Goal: Information Seeking & Learning: Find specific fact

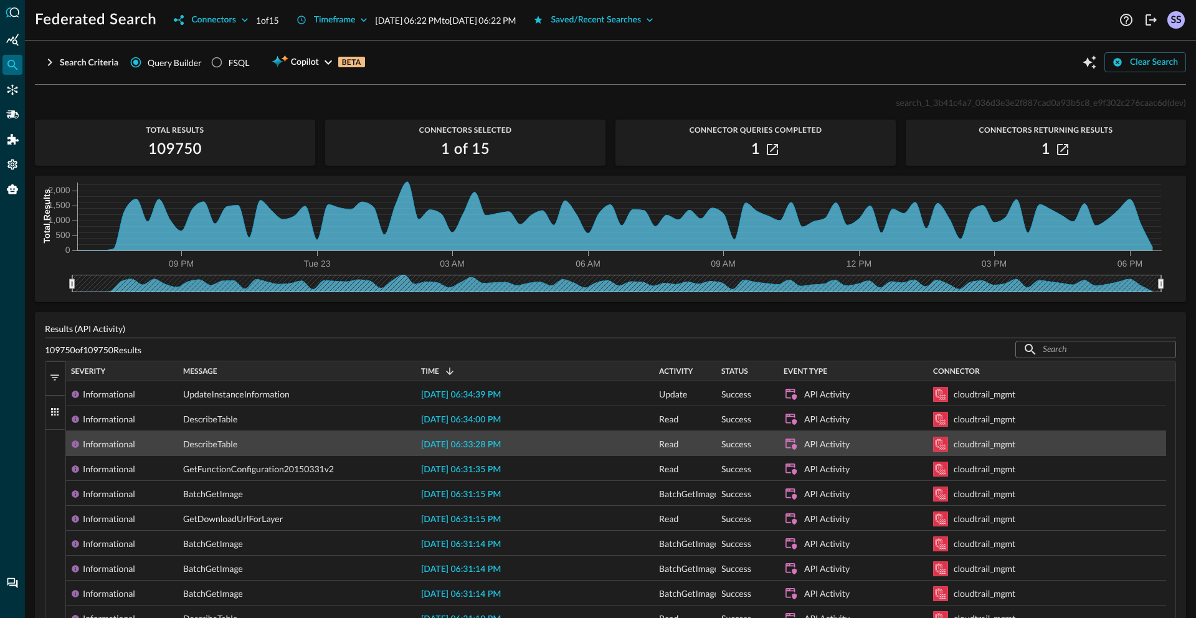
click at [501, 448] on span "[DATE] 06:33:28 PM" at bounding box center [461, 444] width 80 height 9
click at [380, 443] on div "DescribeTable" at bounding box center [297, 444] width 228 height 25
click at [465, 443] on span "[DATE] 06:33:28 PM" at bounding box center [461, 444] width 80 height 9
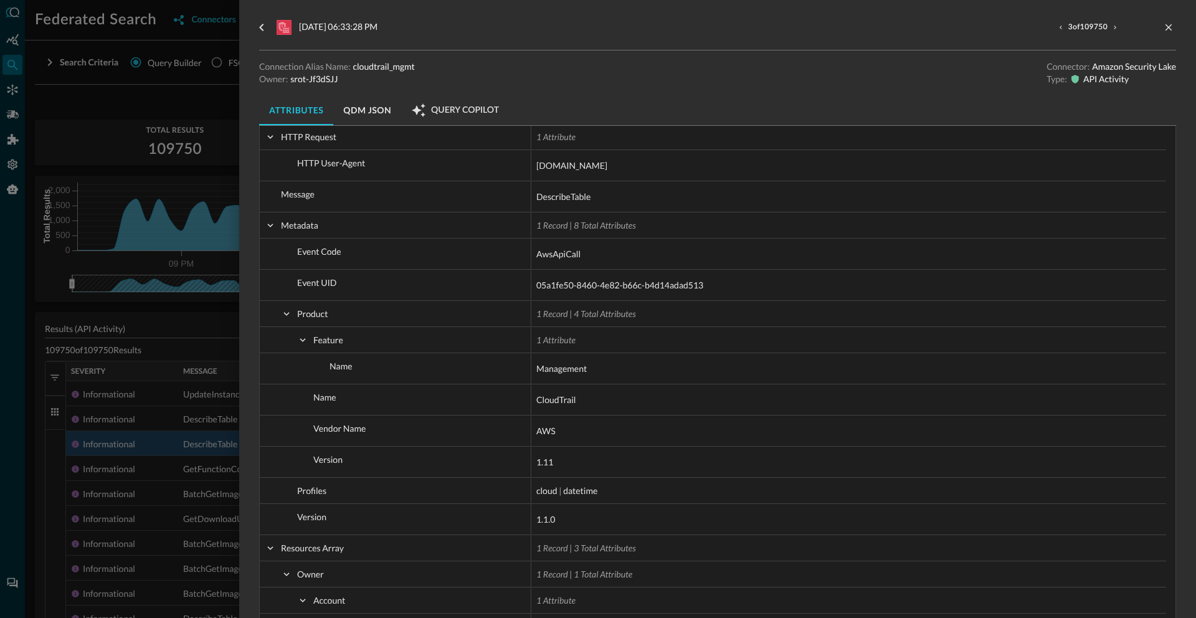
scroll to position [1415, 0]
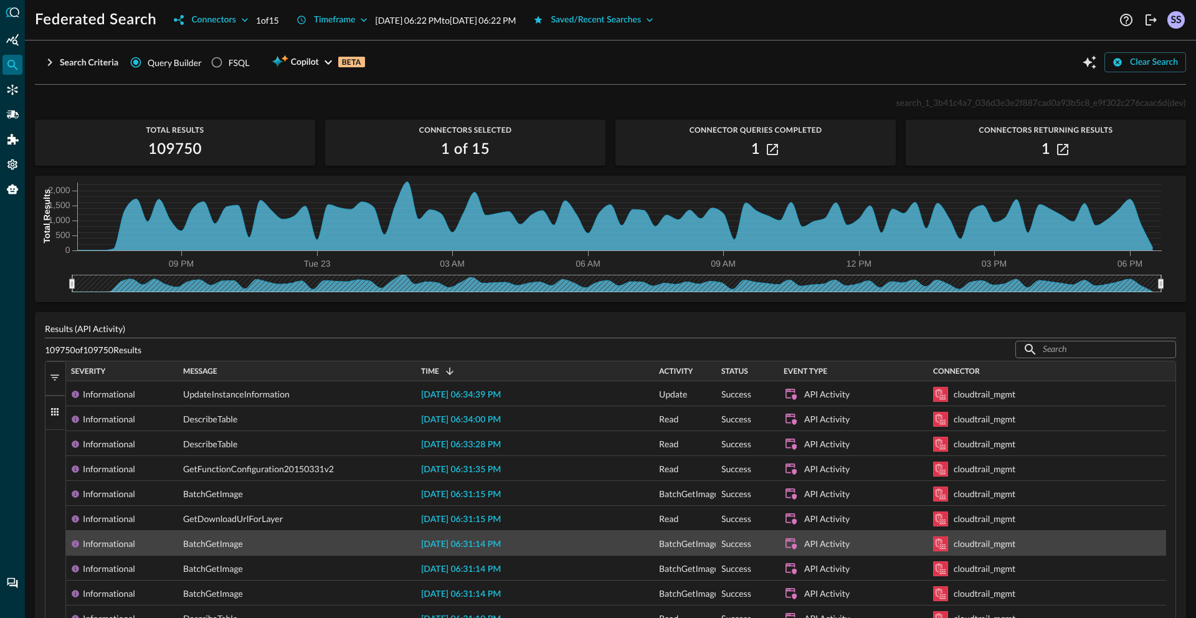
click at [471, 546] on span "[DATE] 06:31:14 PM" at bounding box center [461, 544] width 80 height 9
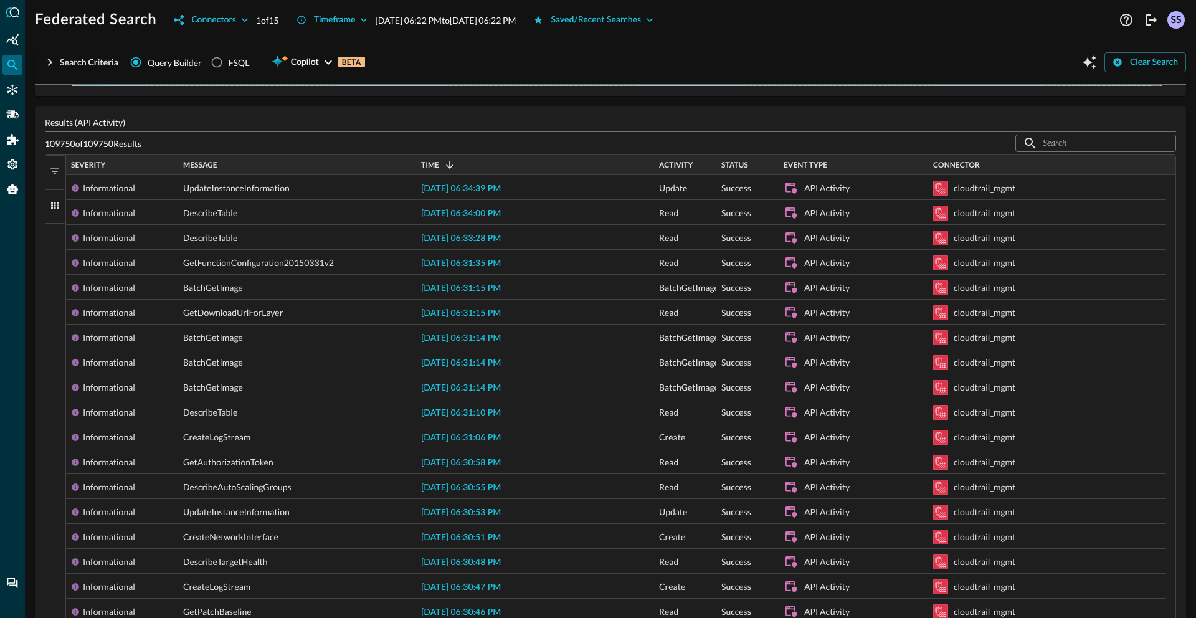
scroll to position [441, 0]
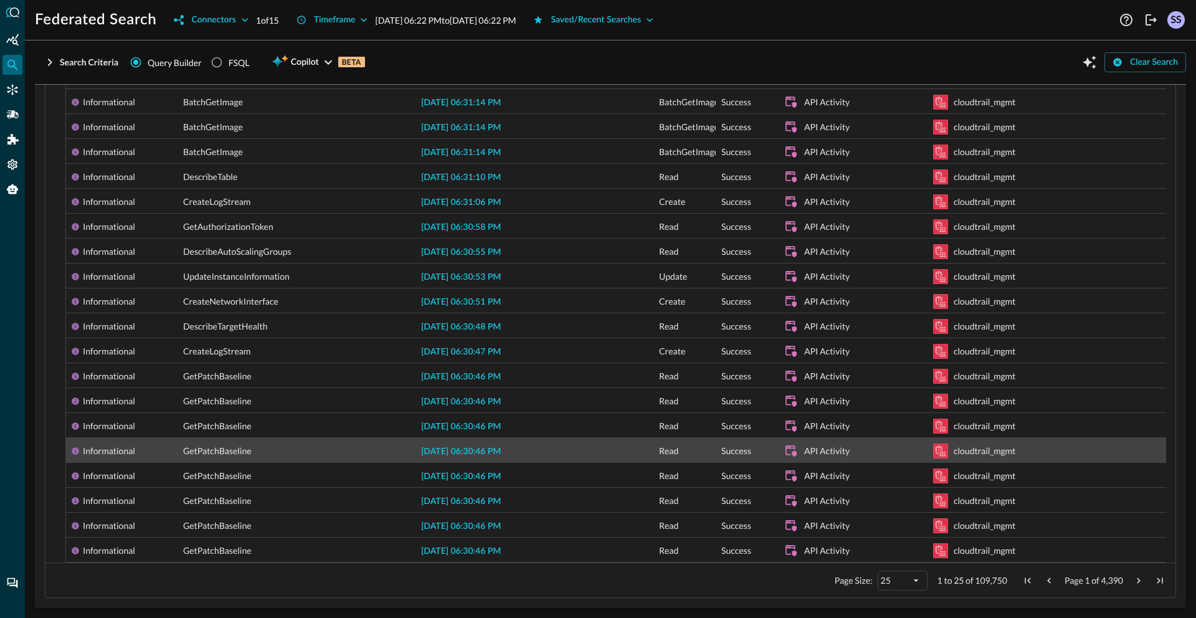
click at [494, 451] on span "[DATE] 06:30:46 PM" at bounding box center [461, 451] width 80 height 9
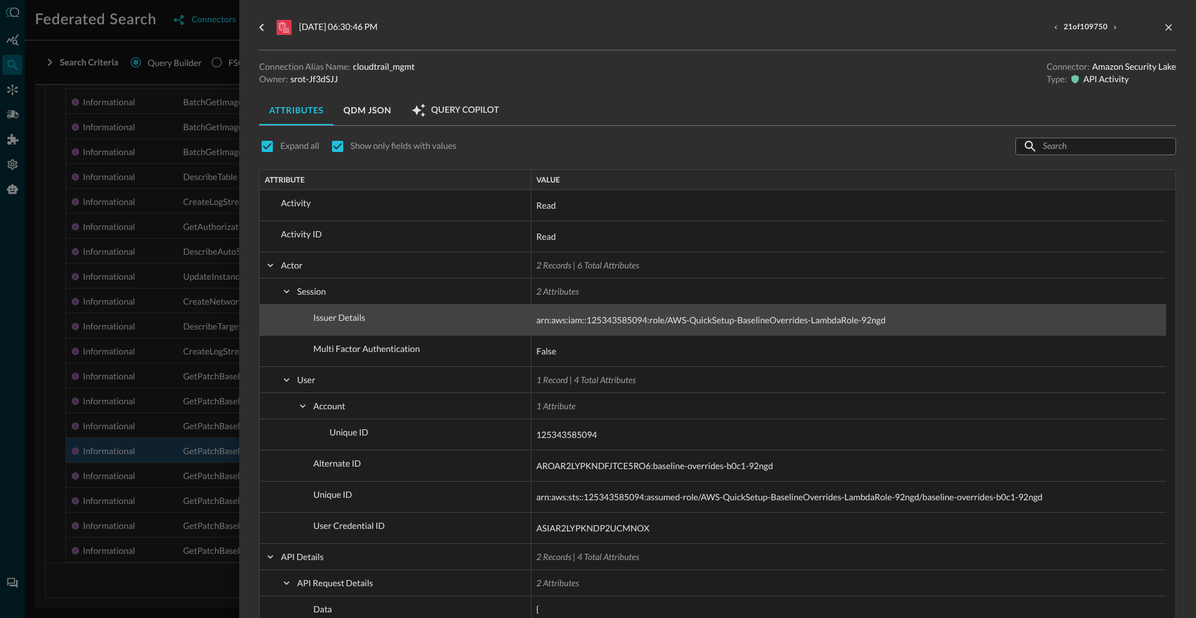
click at [495, 326] on div "[DATE] 06:30:46 PM 21 of 109750 Connection Alias Name: cloudtrail_mgmt Owner: s…" at bounding box center [717, 301] width 917 height 603
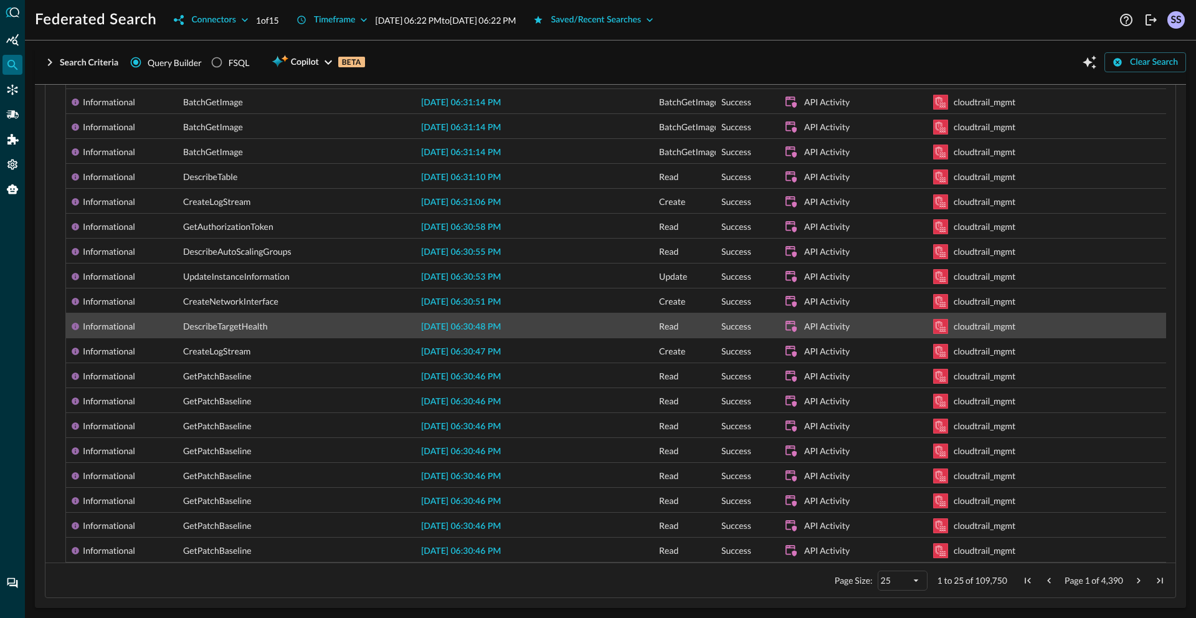
click at [483, 328] on span "[DATE] 06:30:48 PM" at bounding box center [461, 327] width 80 height 9
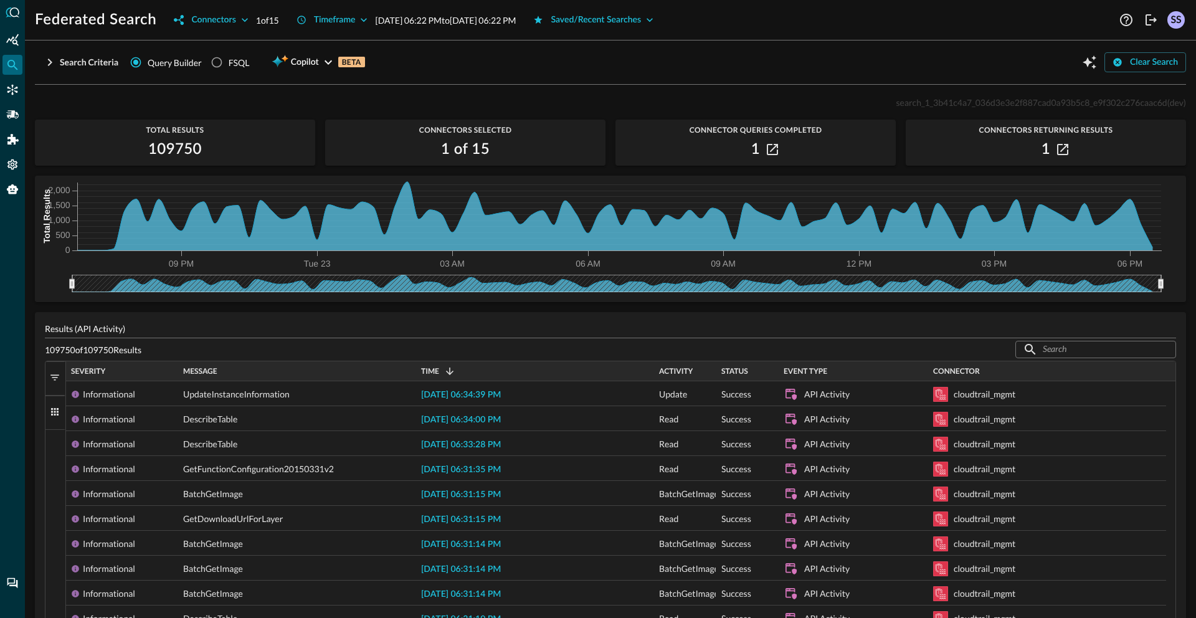
click at [57, 376] on span "button" at bounding box center [54, 377] width 11 height 11
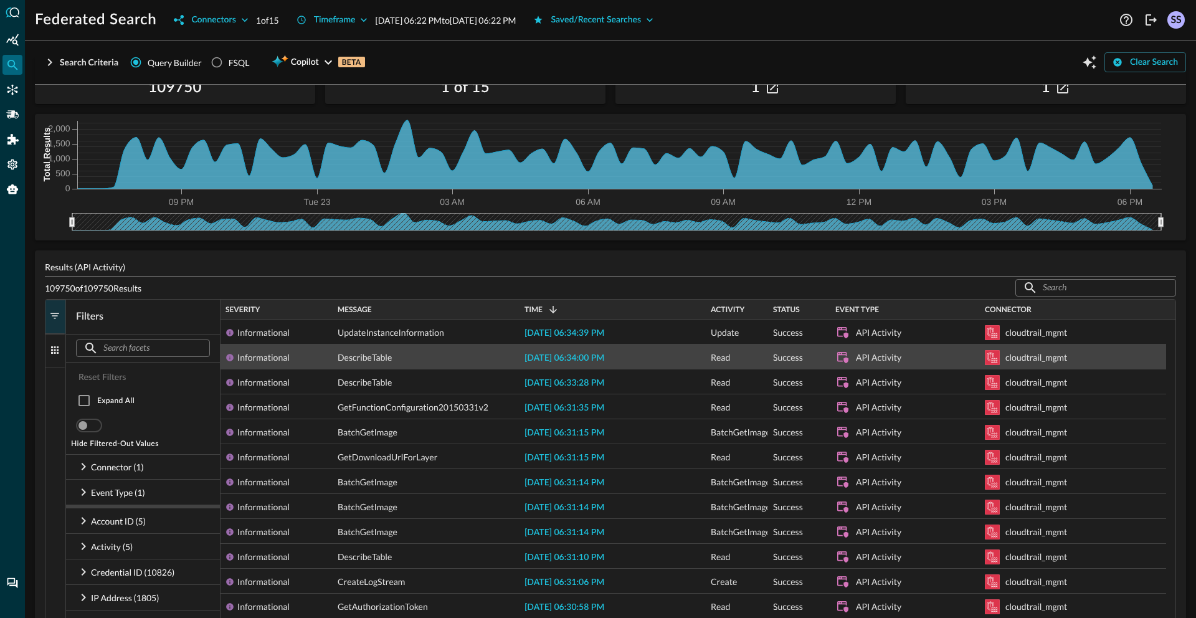
scroll to position [185, 0]
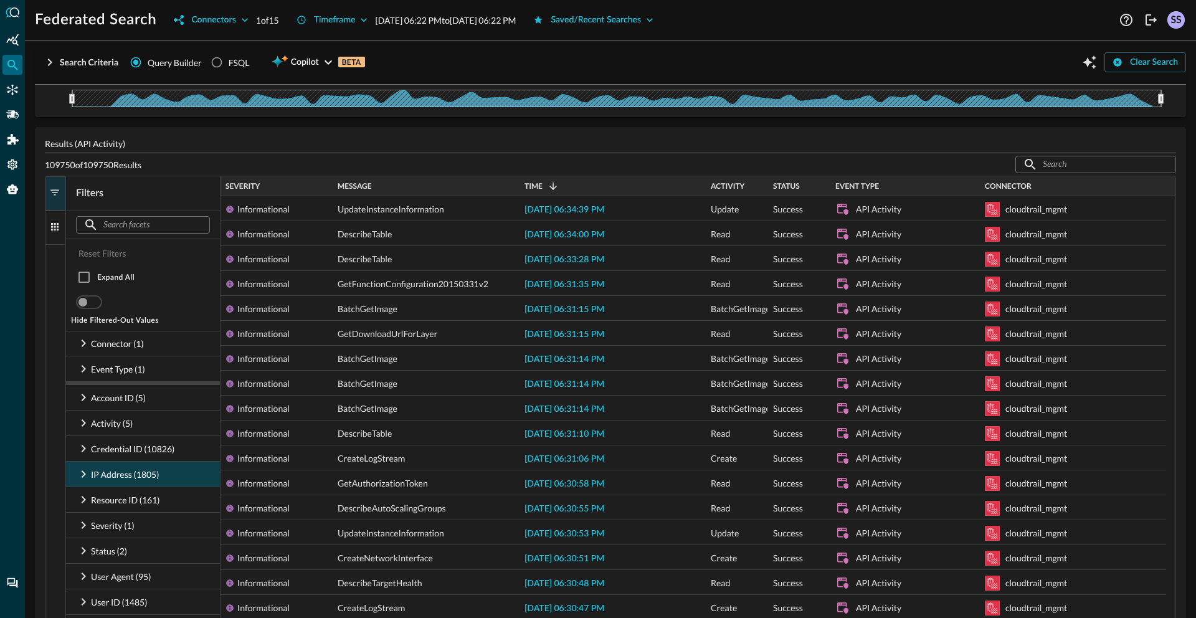
click at [85, 471] on icon at bounding box center [83, 473] width 15 height 15
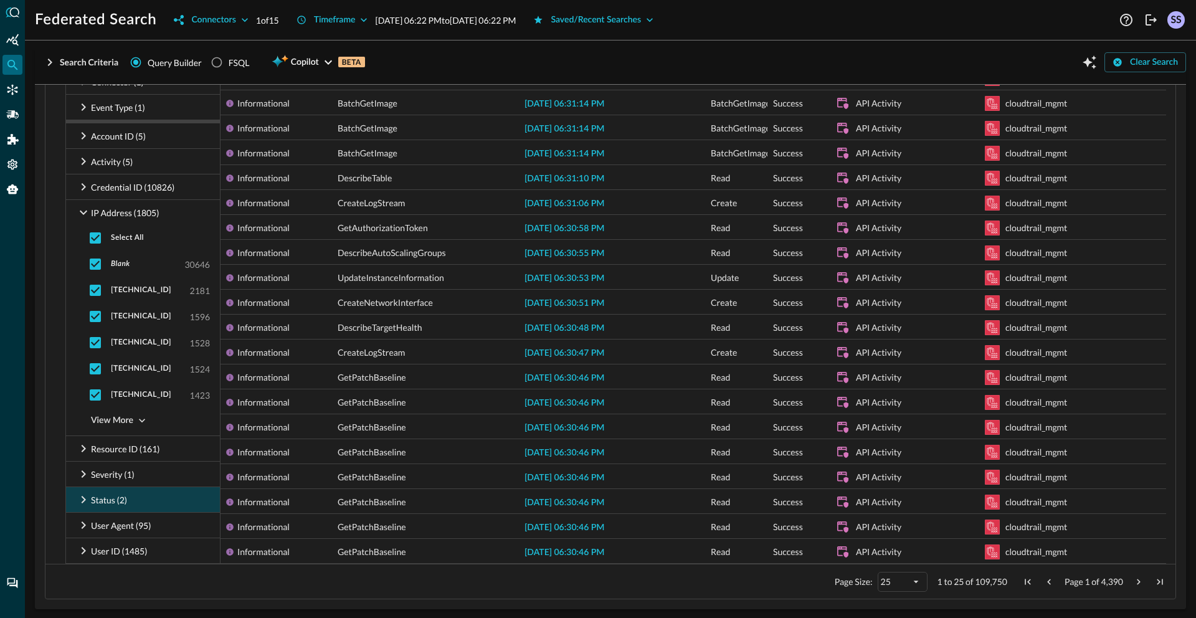
scroll to position [441, 0]
click at [93, 318] on input "checkbox" at bounding box center [95, 315] width 26 height 26
checkbox input "false"
click at [93, 318] on input "checkbox" at bounding box center [95, 315] width 26 height 26
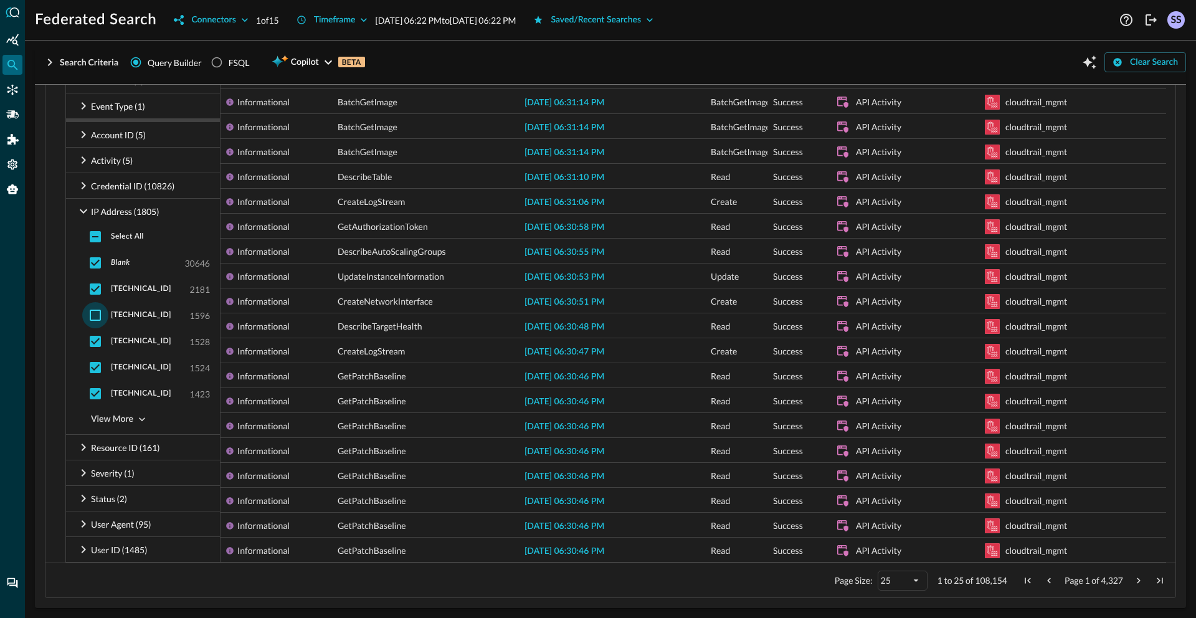
checkbox input "true"
click at [93, 234] on input "checkbox" at bounding box center [95, 237] width 26 height 26
checkbox input "false"
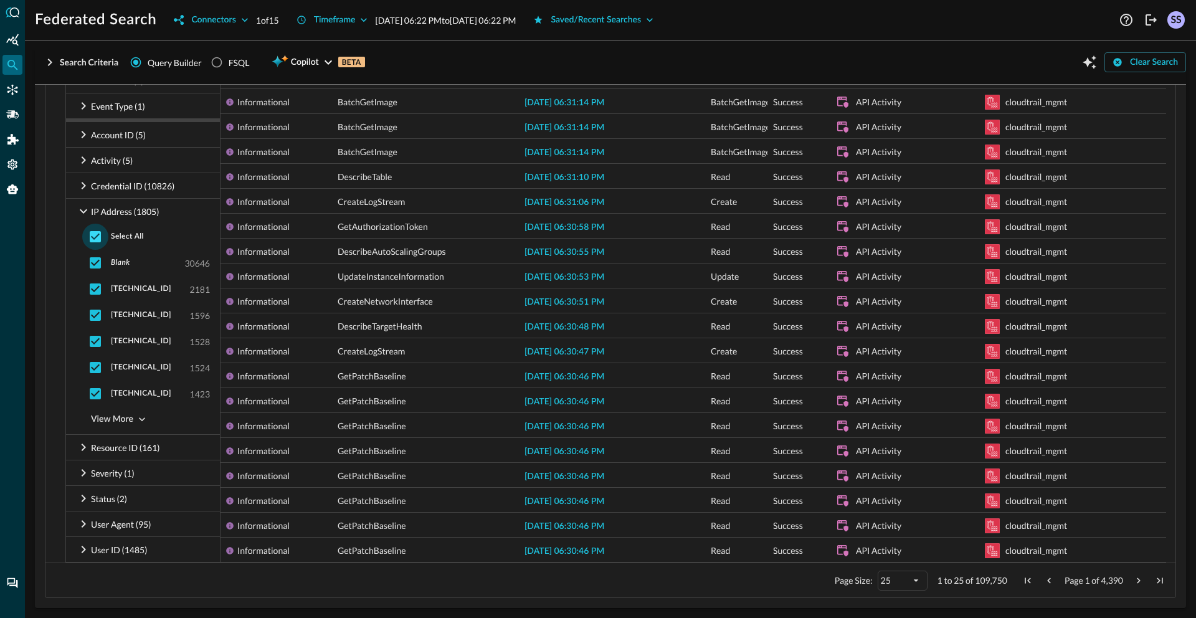
checkbox input "false"
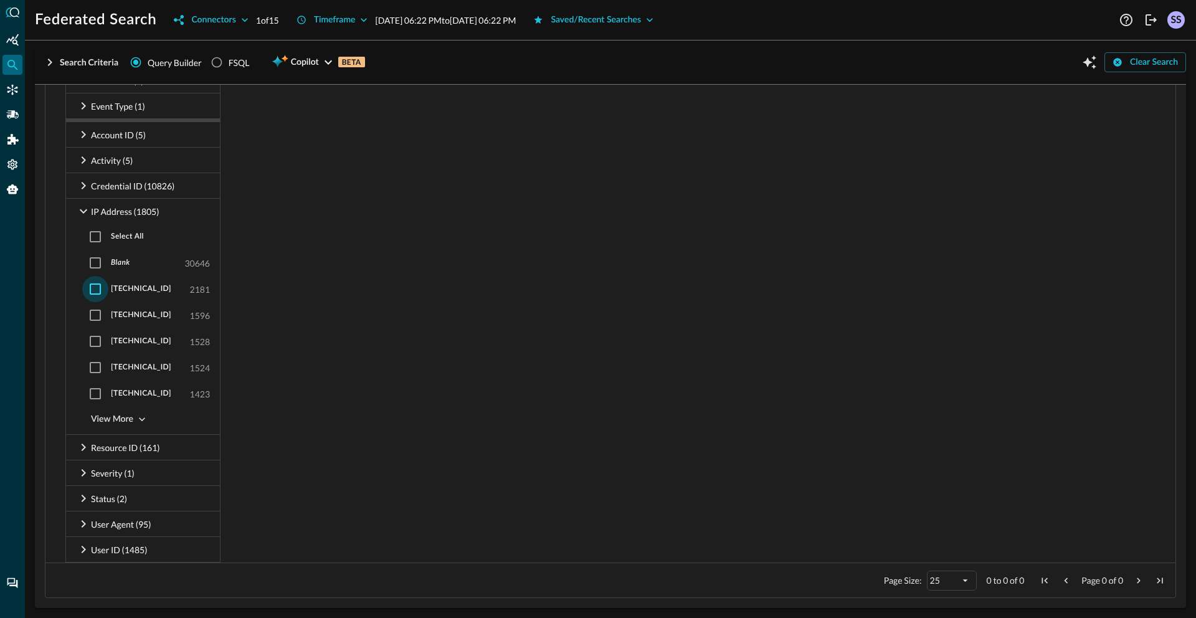
click at [96, 289] on input "checkbox" at bounding box center [95, 289] width 26 height 26
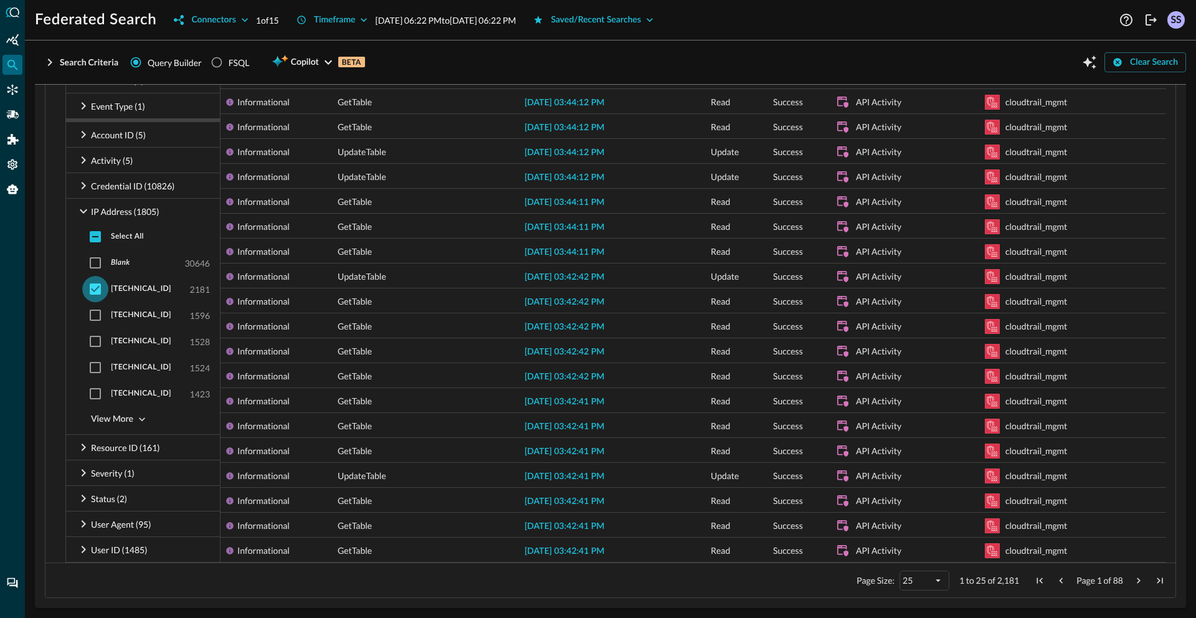
click at [94, 290] on input "checkbox" at bounding box center [95, 289] width 26 height 26
checkbox input "false"
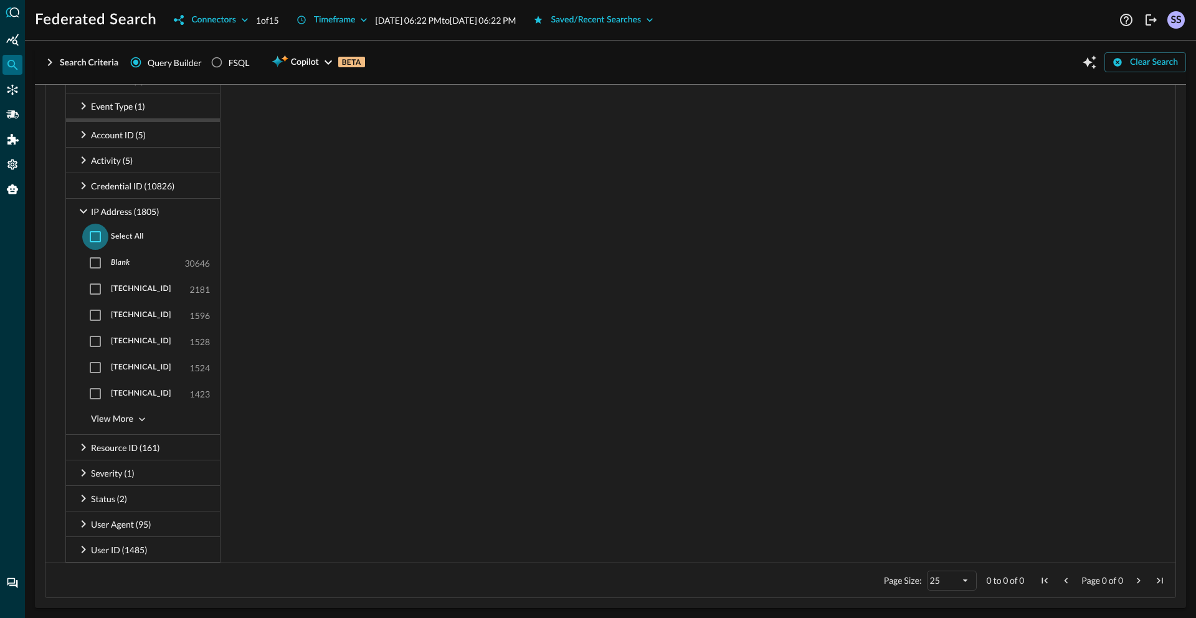
click at [91, 240] on input "checkbox" at bounding box center [95, 237] width 26 height 26
checkbox input "true"
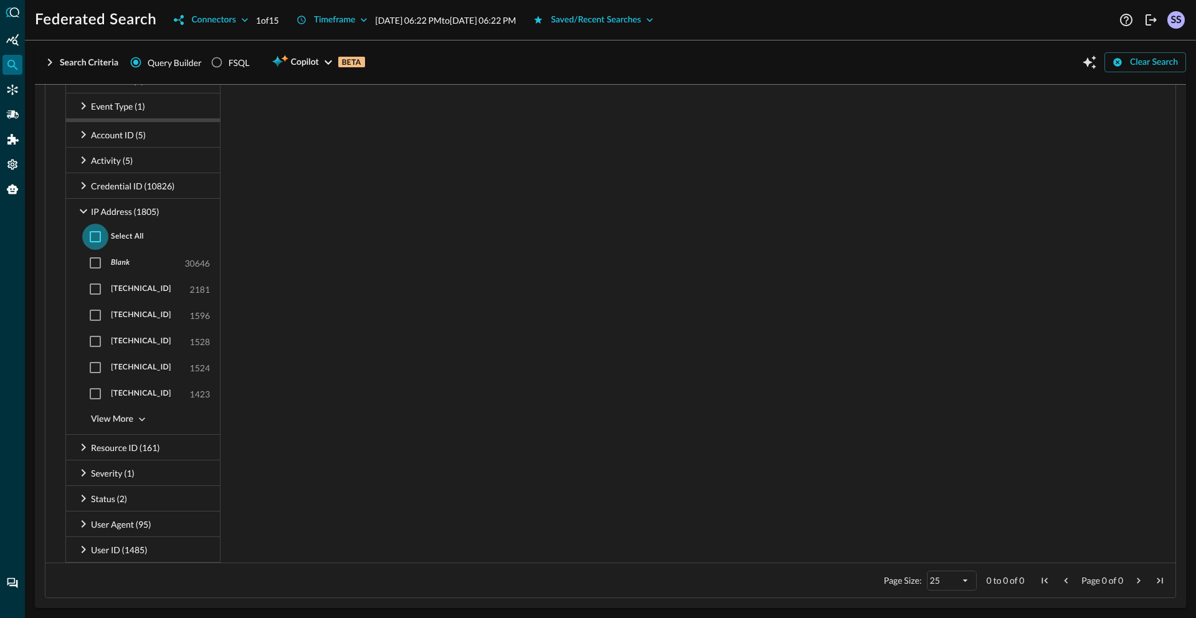
checkbox input "true"
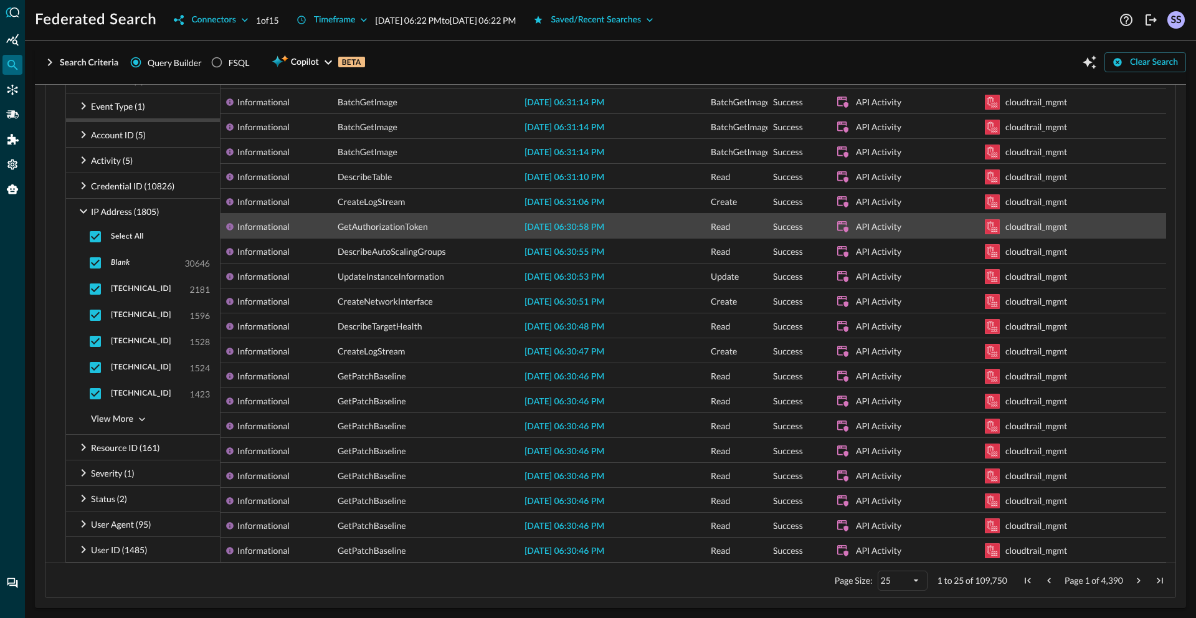
click at [575, 229] on span "[DATE] 06:30:58 PM" at bounding box center [564, 227] width 80 height 9
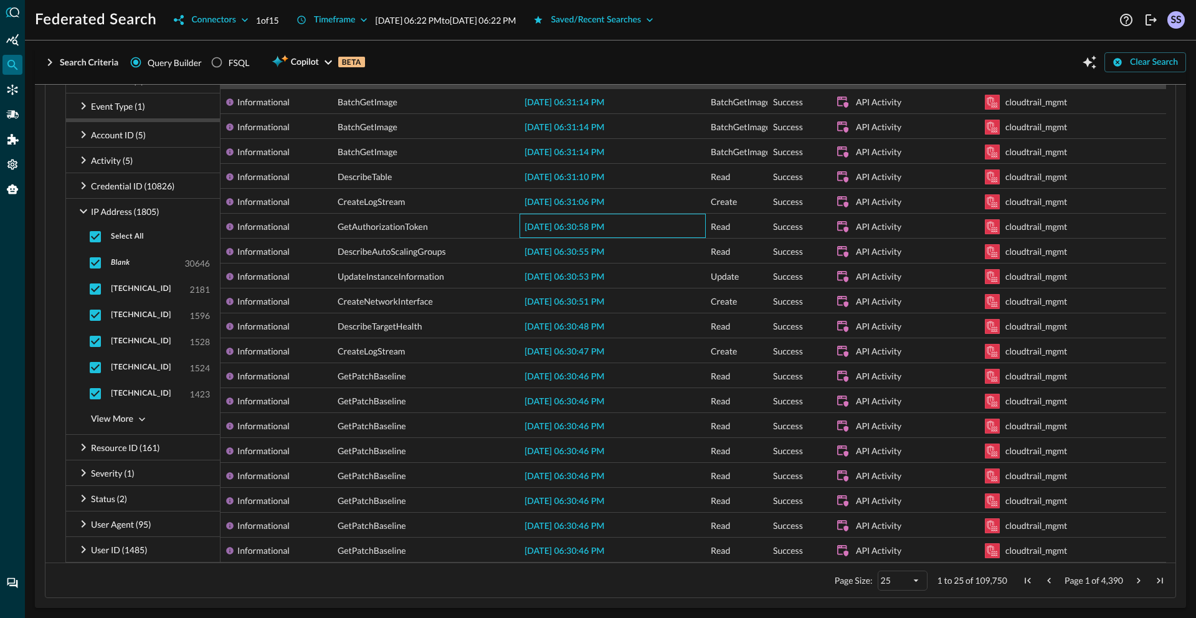
scroll to position [97, 0]
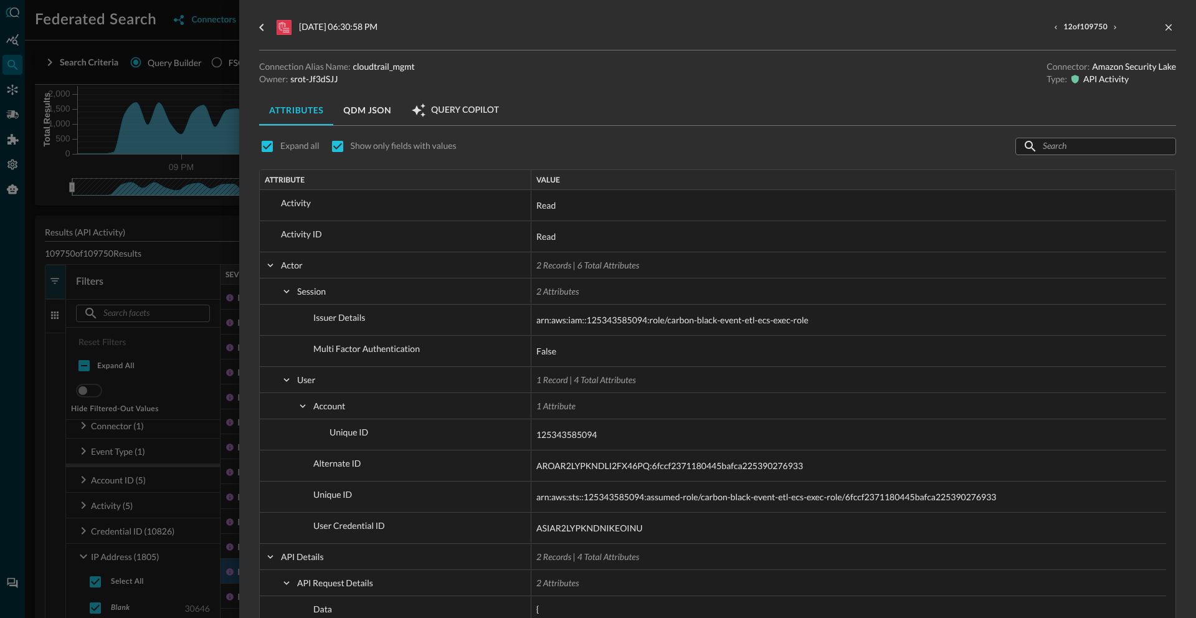
click at [180, 232] on div at bounding box center [598, 309] width 1196 height 618
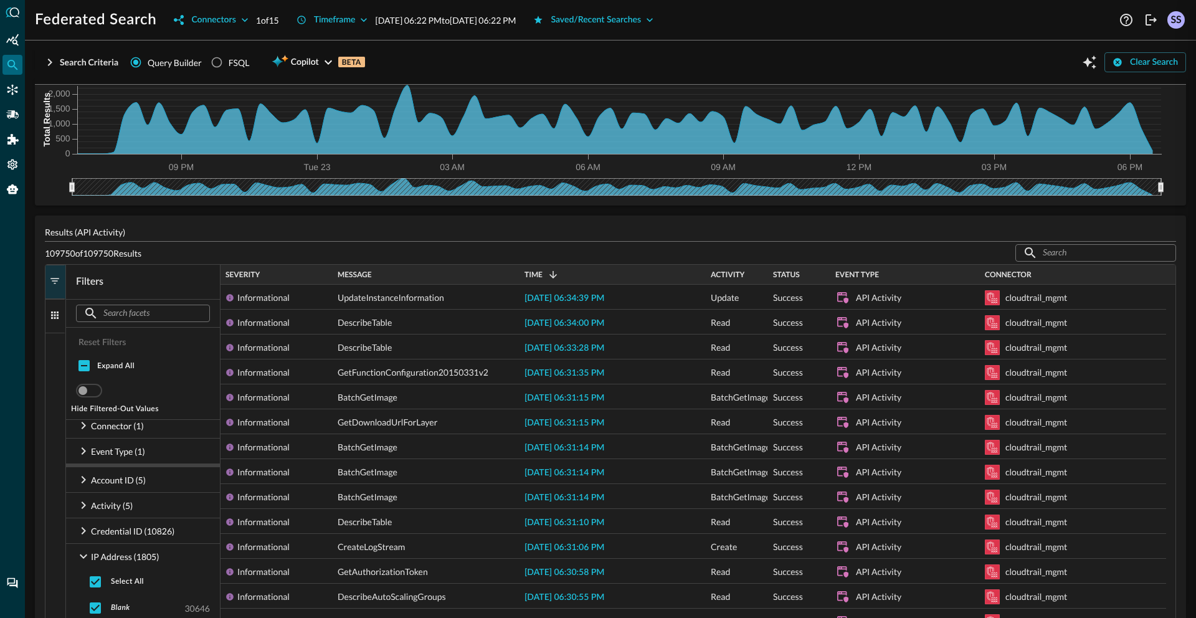
click at [57, 282] on span "button" at bounding box center [54, 280] width 11 height 11
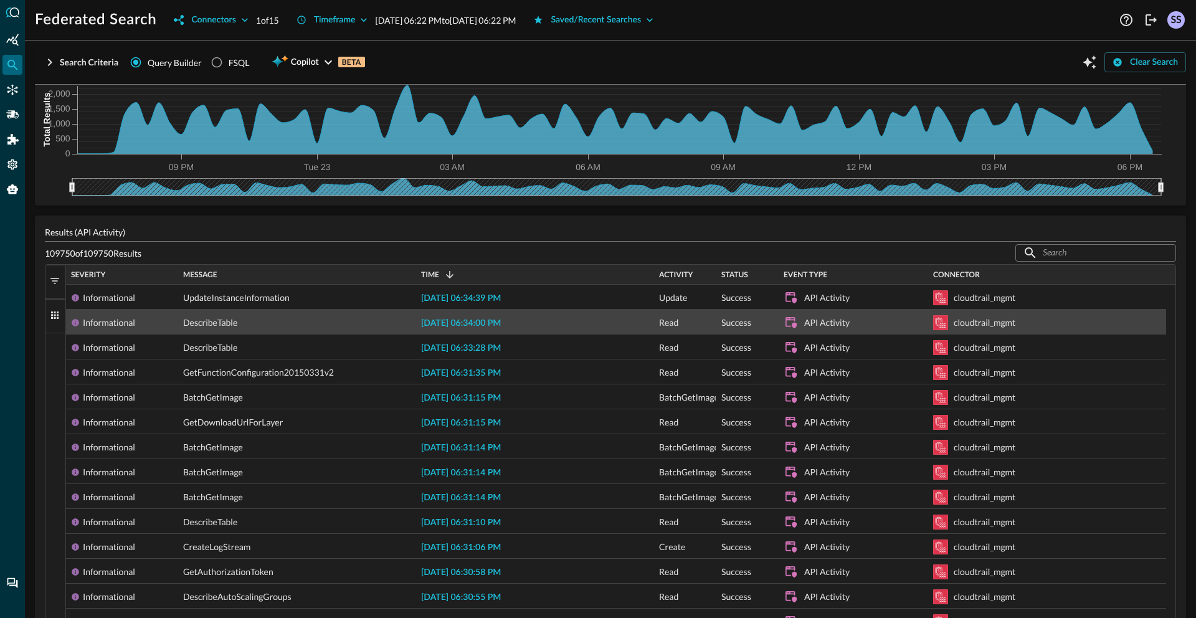
scroll to position [441, 0]
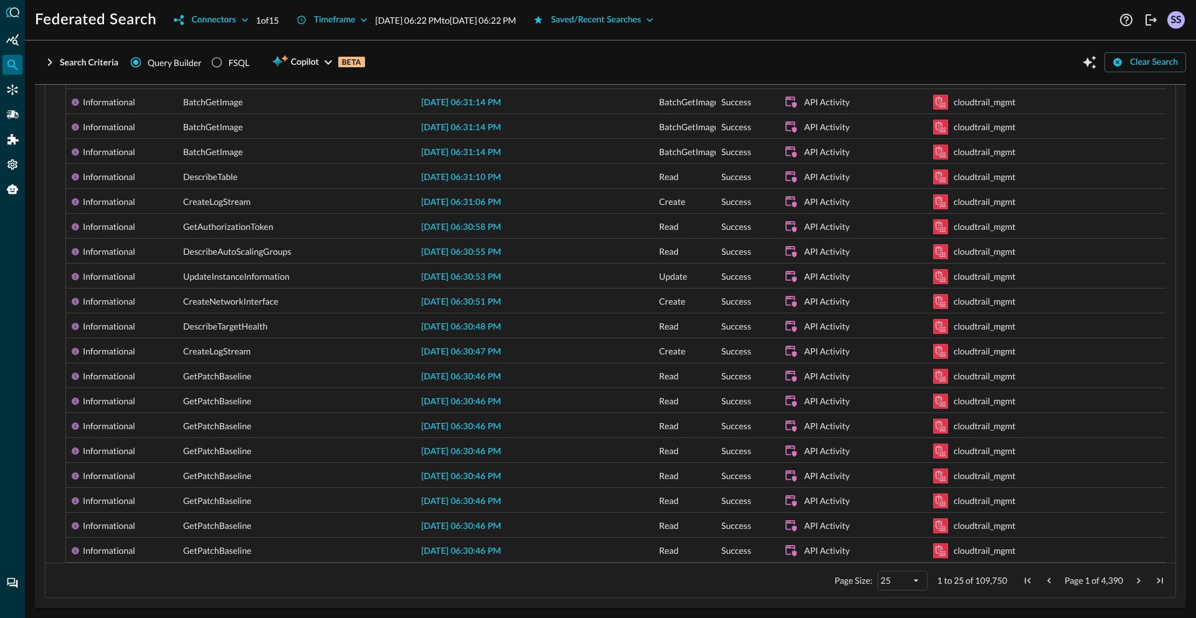
click at [1133, 580] on span "Next Page" at bounding box center [1138, 580] width 11 height 11
click at [1043, 580] on span "Previous Page" at bounding box center [1048, 580] width 11 height 11
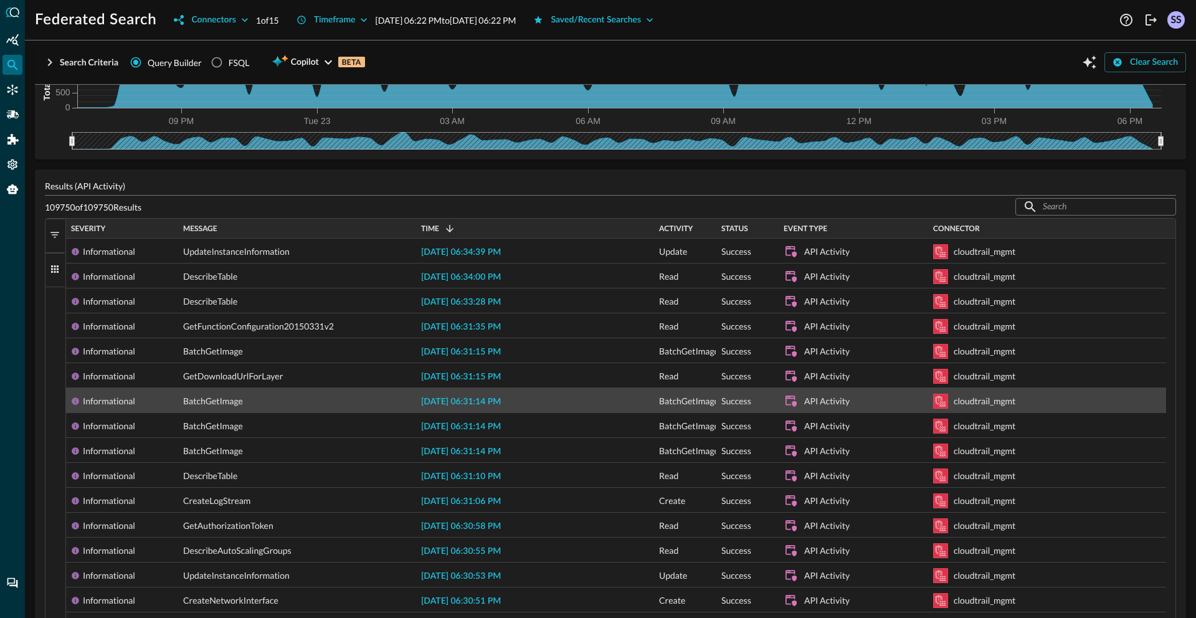
scroll to position [0, 0]
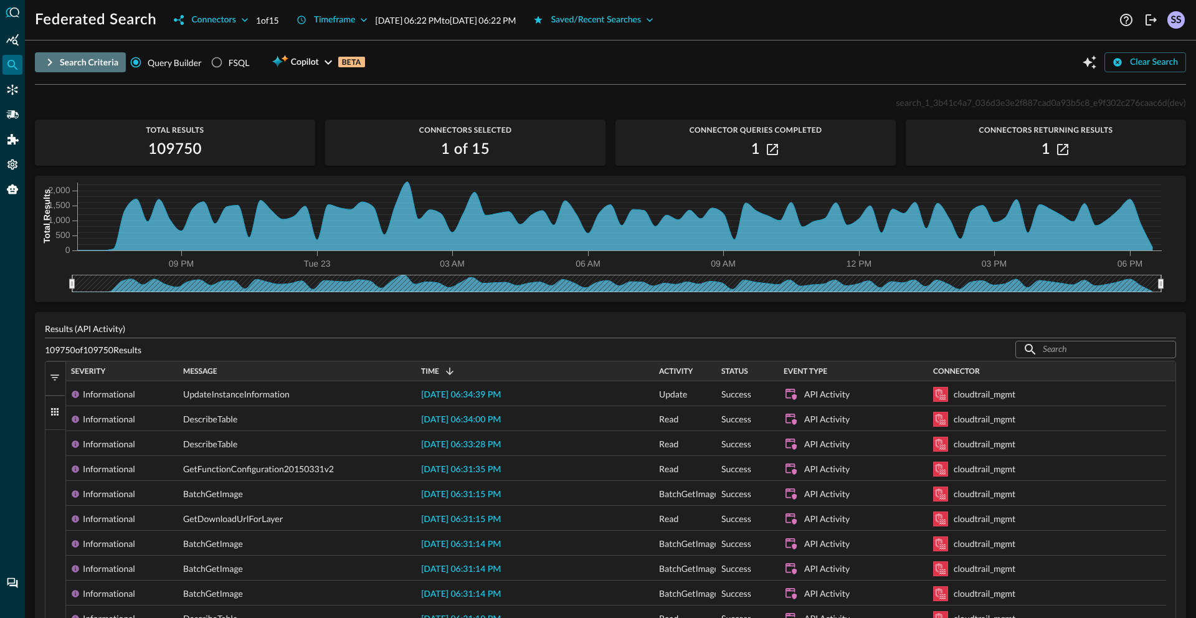
click at [50, 61] on icon "button" at bounding box center [50, 62] width 4 height 7
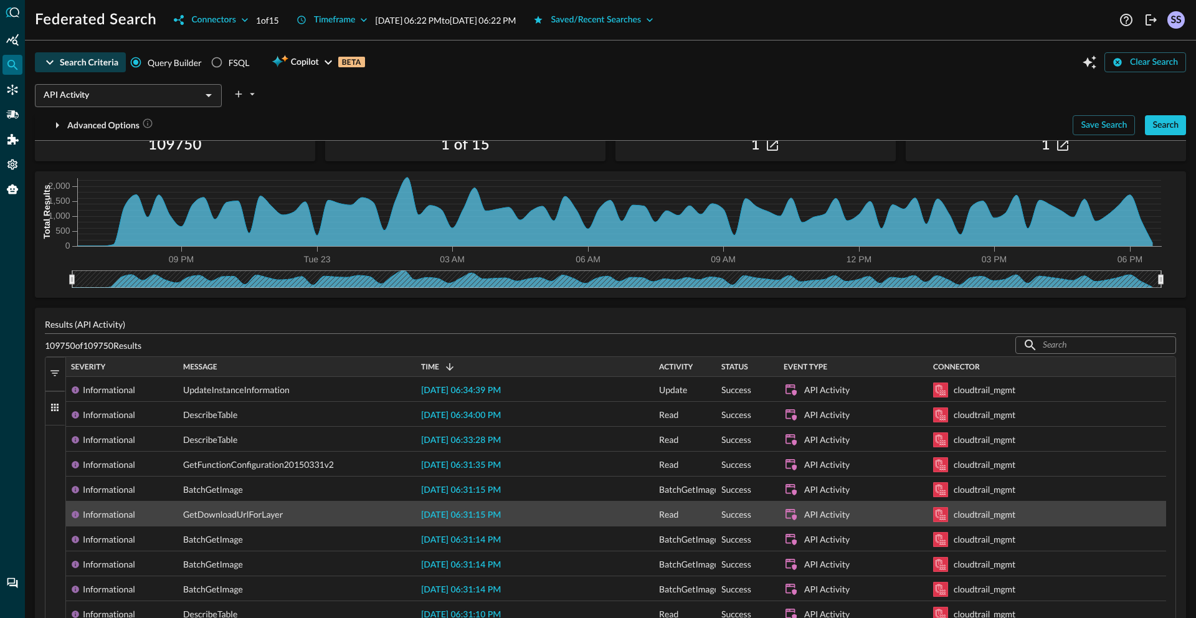
scroll to position [181, 0]
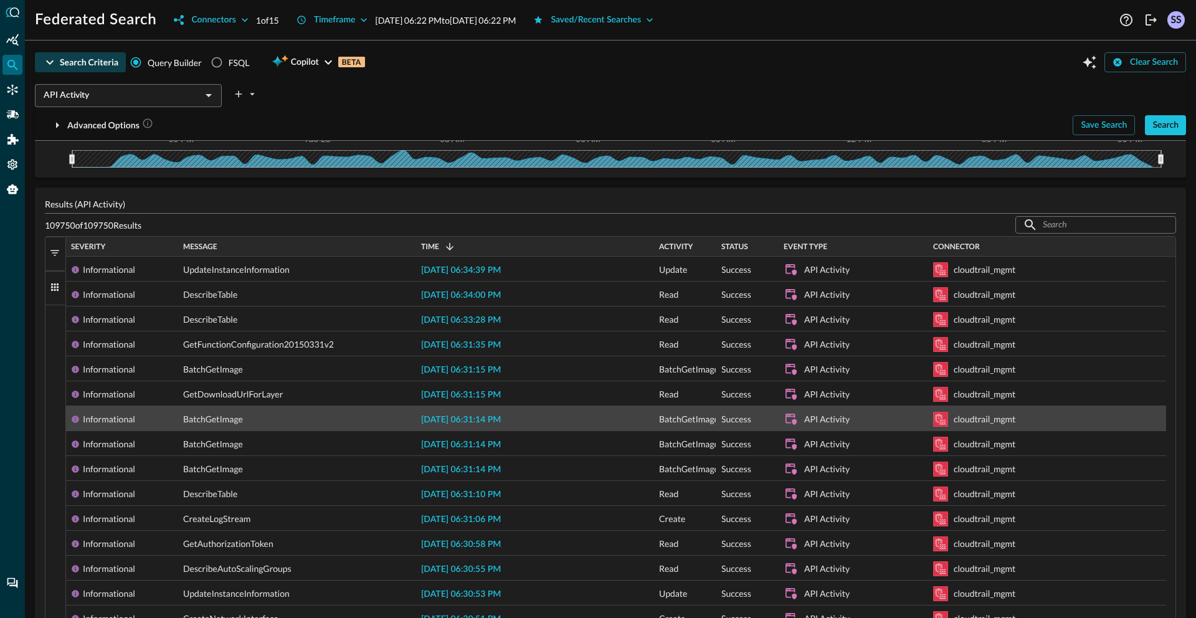
click at [476, 421] on span "[DATE] 06:31:14 PM" at bounding box center [461, 419] width 80 height 9
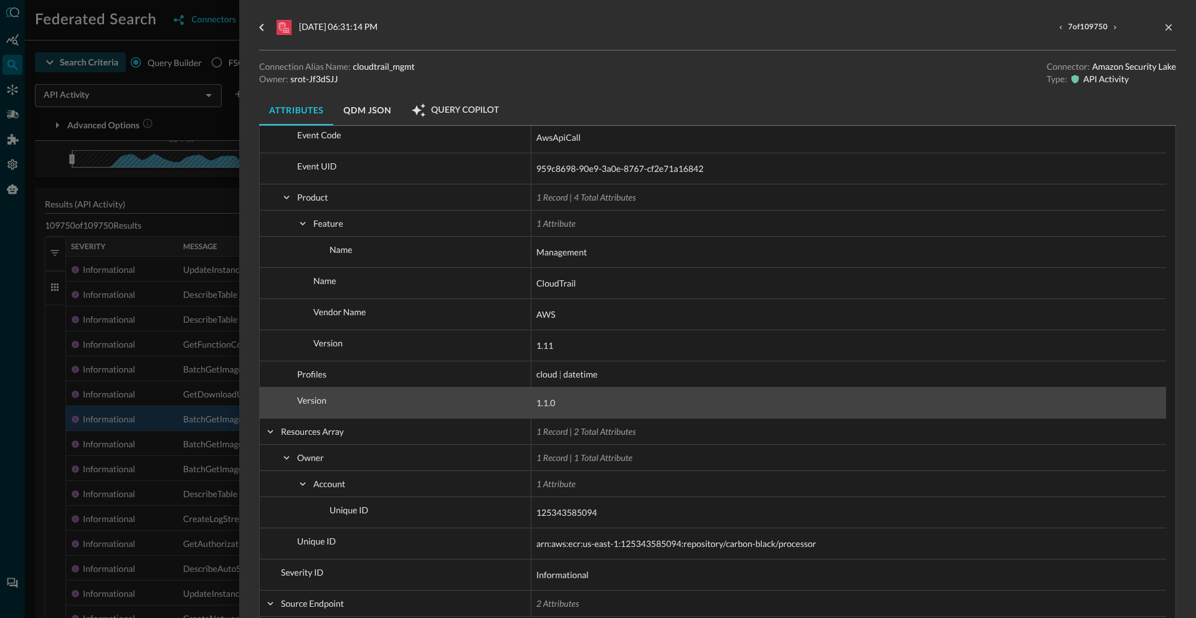
scroll to position [1134, 0]
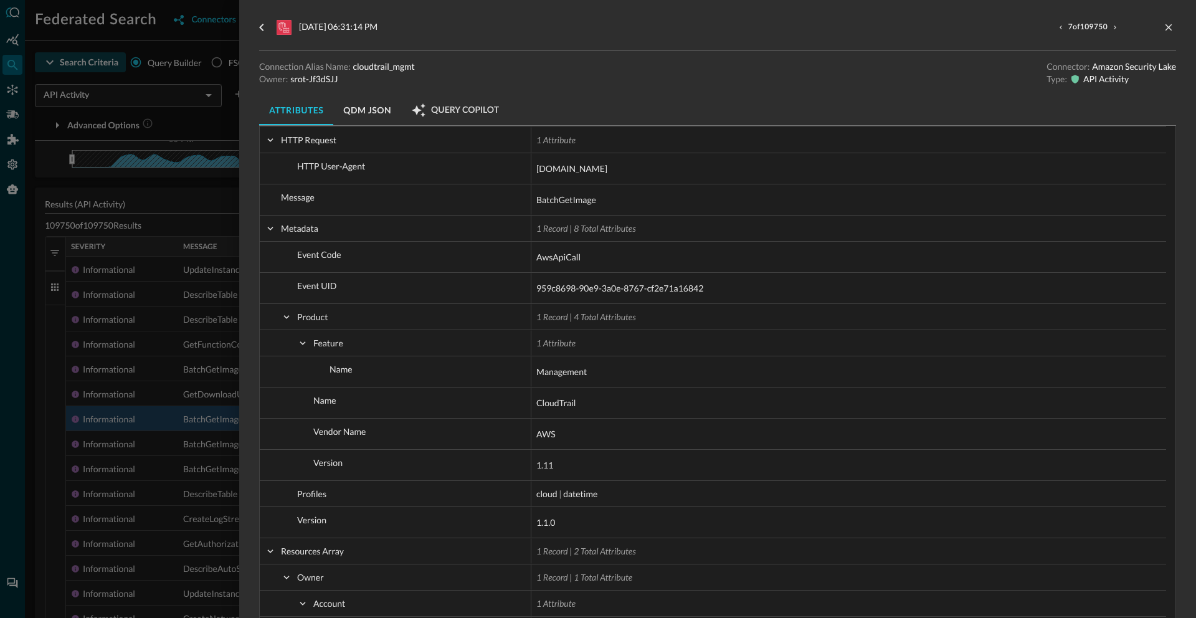
click at [221, 356] on div at bounding box center [598, 309] width 1196 height 618
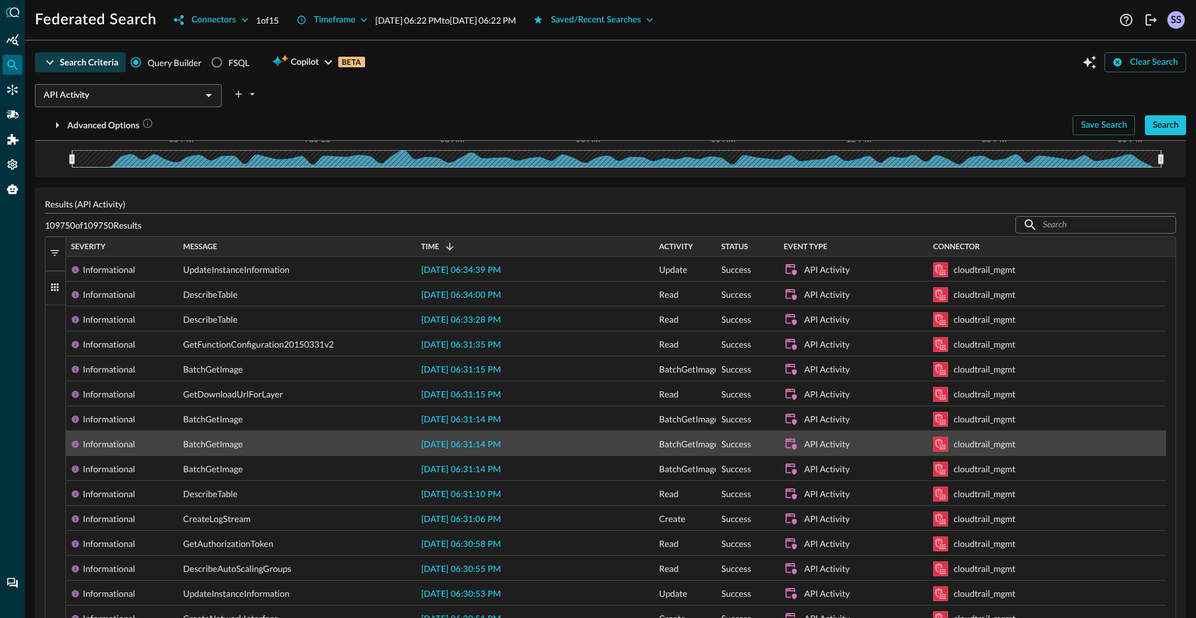
scroll to position [498, 0]
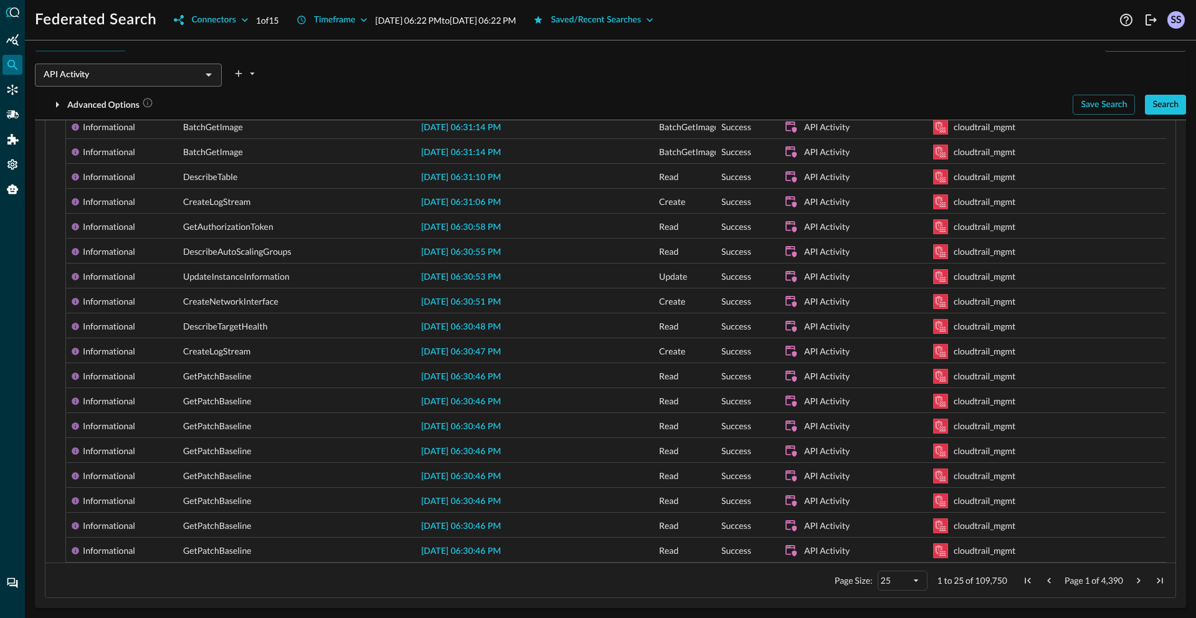
click at [1133, 580] on span "Next Page" at bounding box center [1138, 580] width 11 height 11
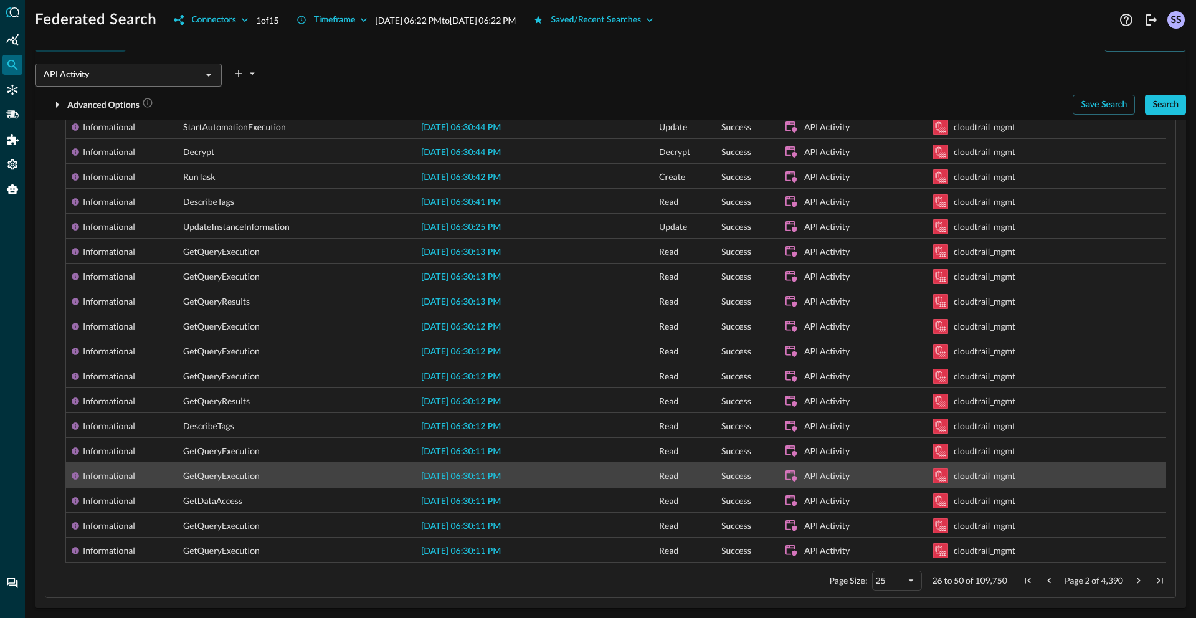
click at [462, 474] on span "[DATE] 06:30:11 PM" at bounding box center [461, 476] width 80 height 9
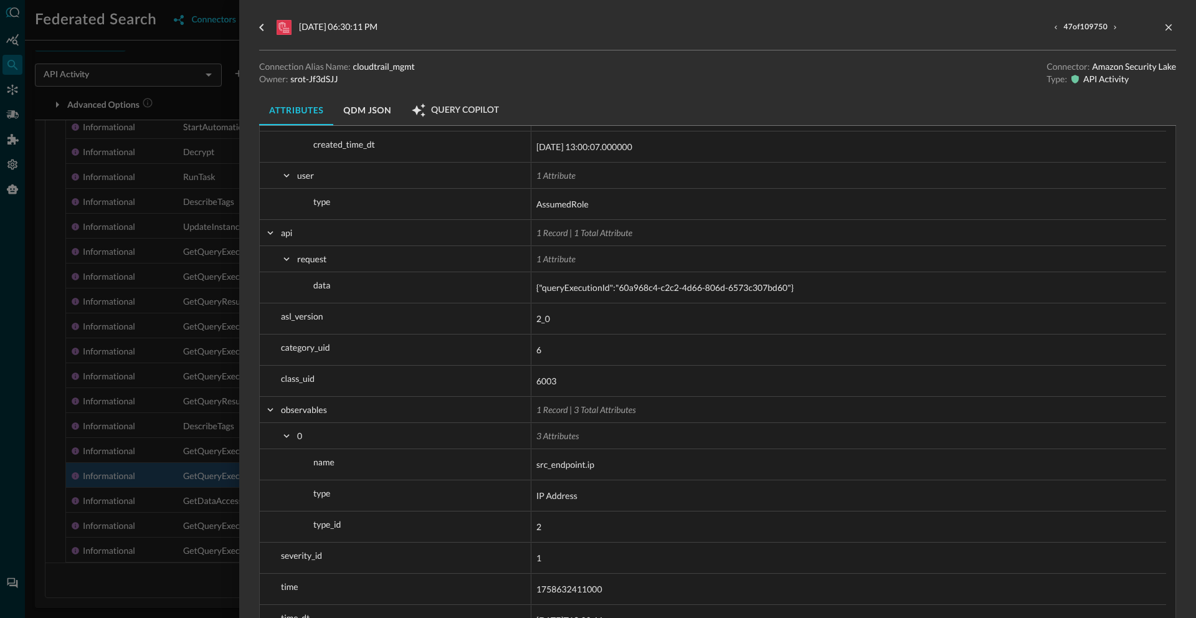
scroll to position [2516, 0]
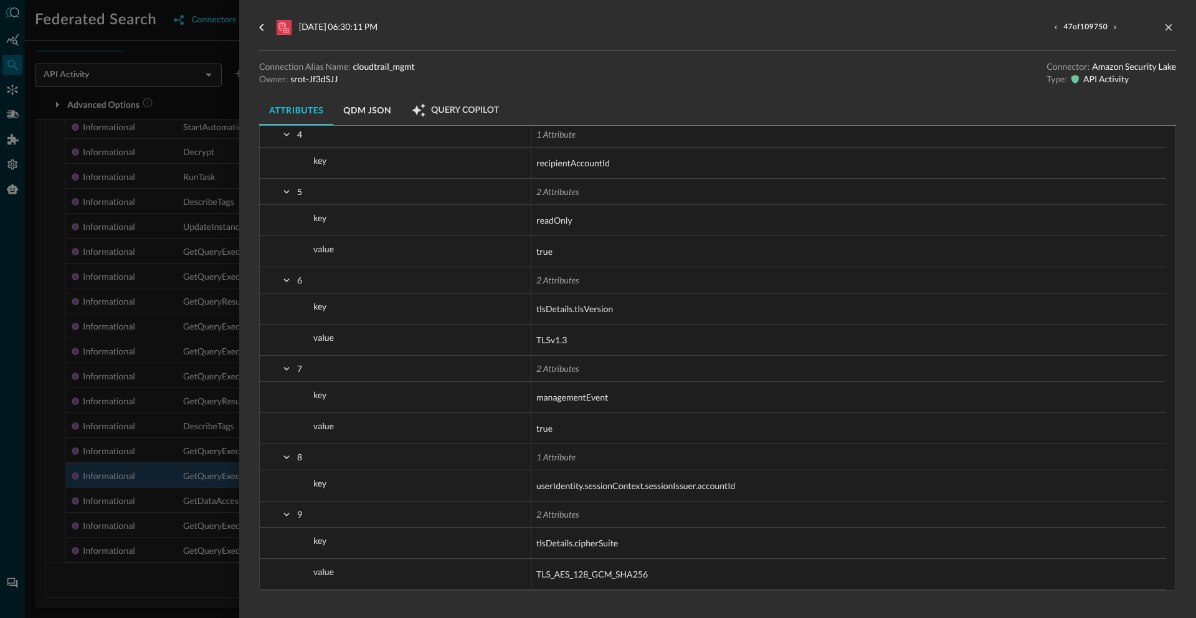
click at [110, 333] on div at bounding box center [598, 309] width 1196 height 618
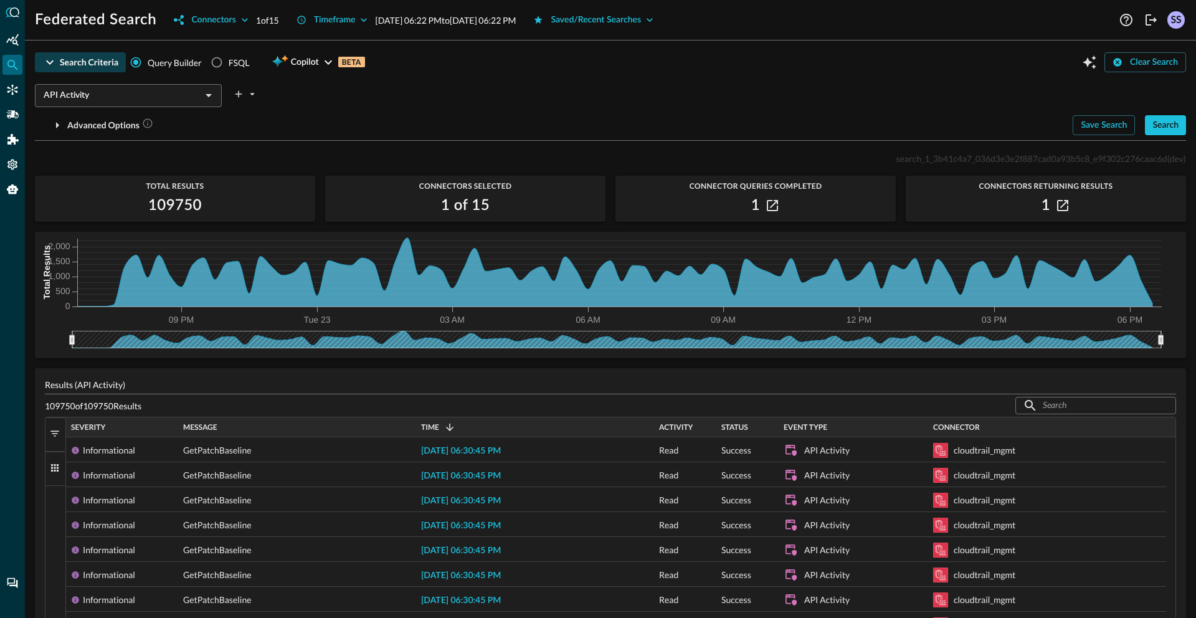
click at [56, 434] on span "button" at bounding box center [54, 433] width 11 height 11
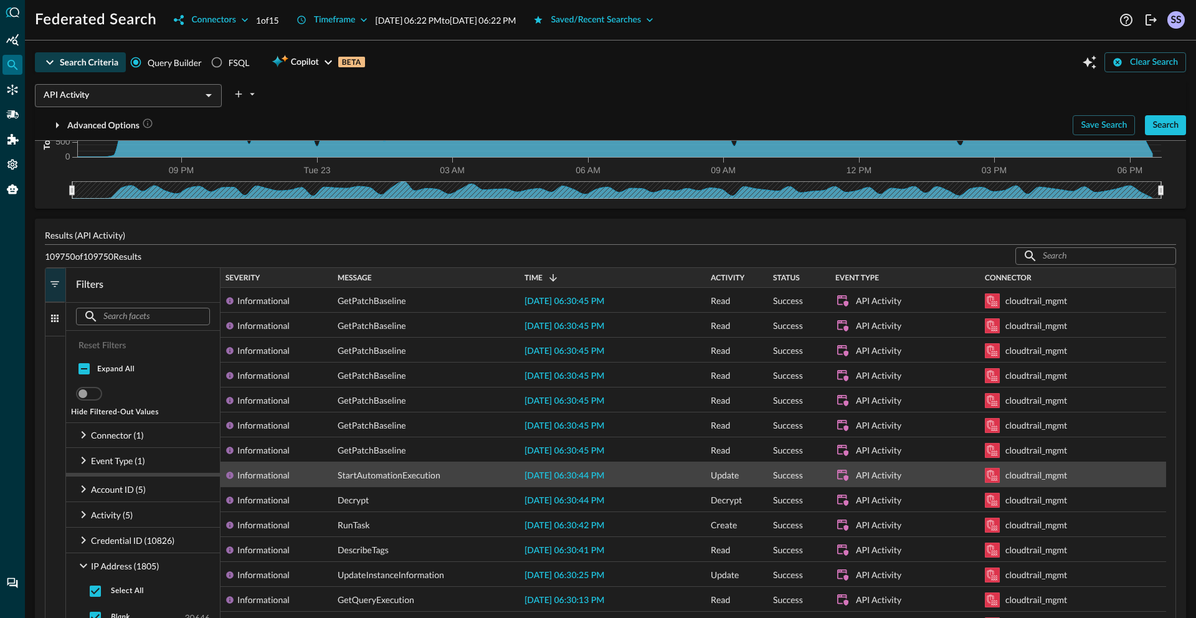
scroll to position [405, 0]
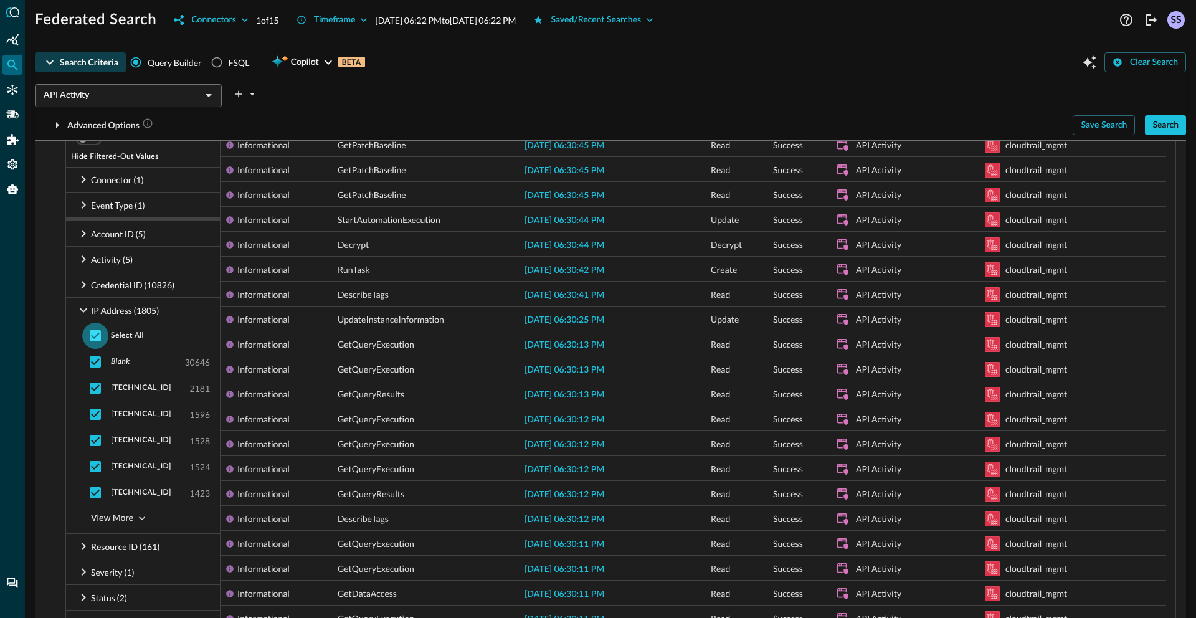
click at [95, 335] on input "checkbox" at bounding box center [95, 336] width 26 height 26
checkbox input "false"
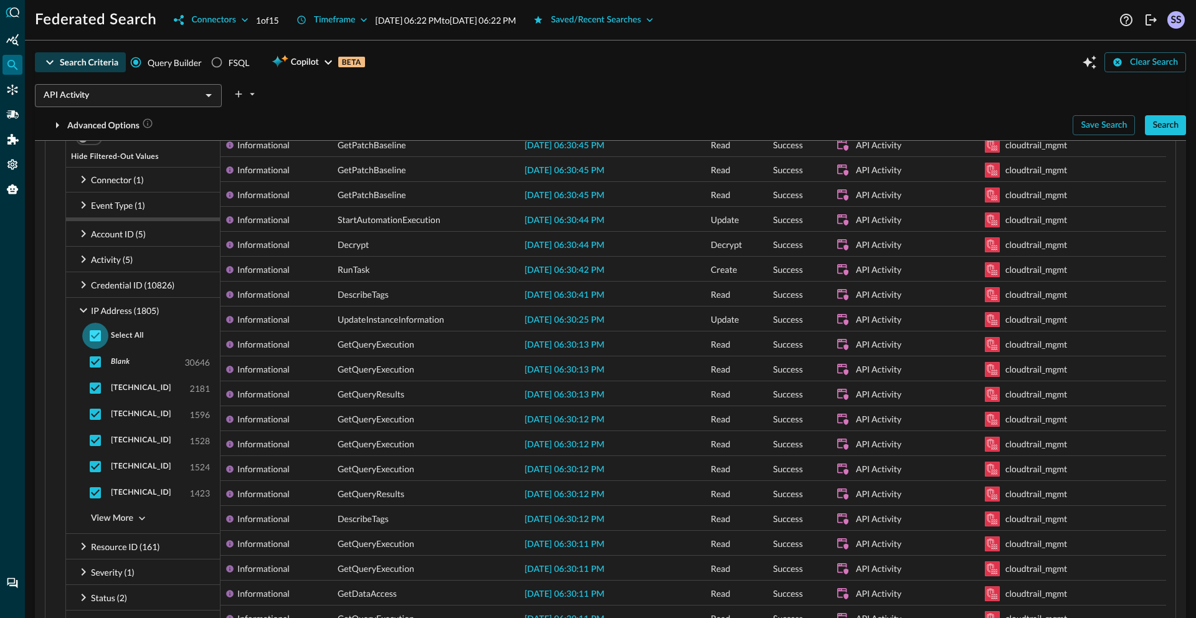
checkbox input "false"
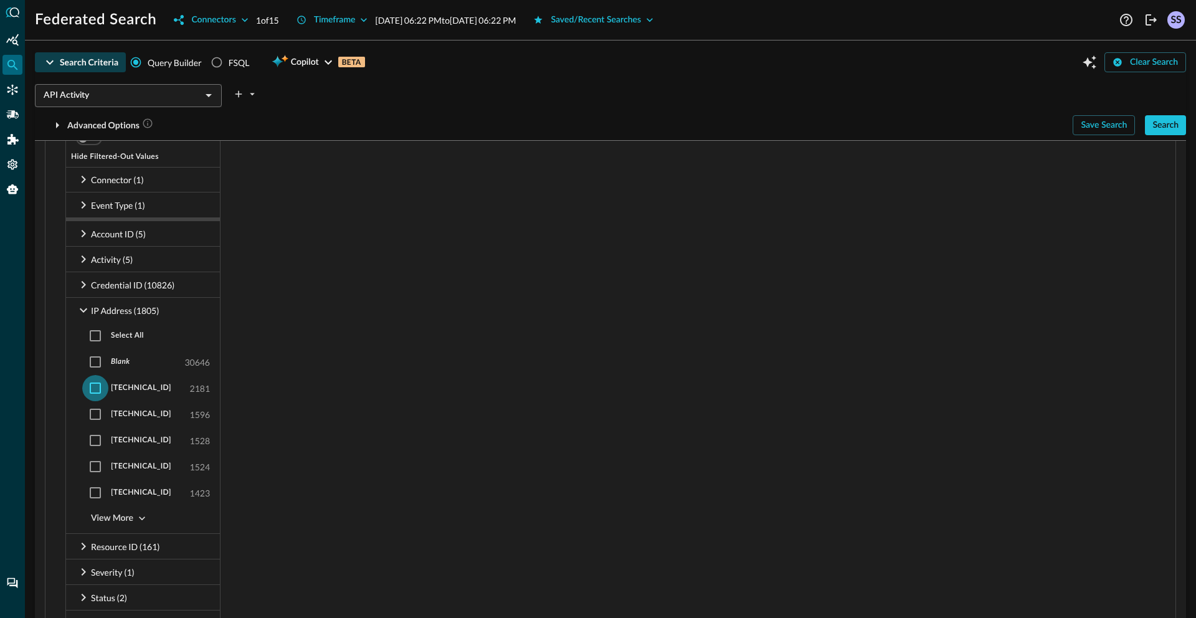
click at [99, 392] on input "checkbox" at bounding box center [95, 388] width 26 height 26
checkbox input "true"
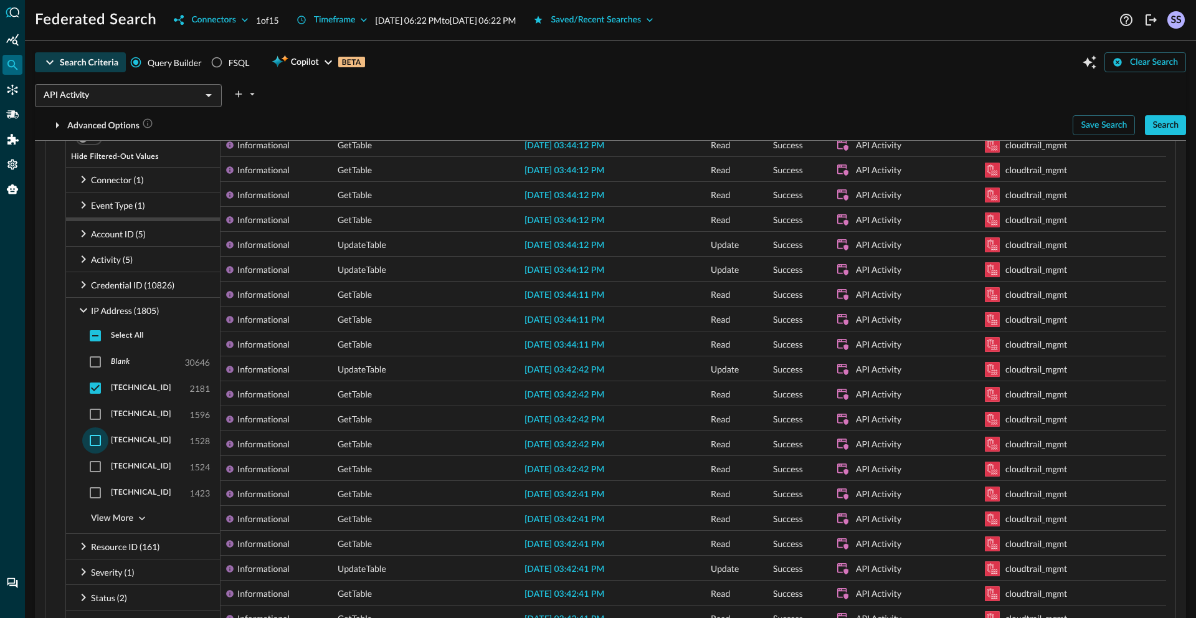
click at [101, 437] on input "checkbox" at bounding box center [95, 440] width 26 height 26
checkbox input "true"
click at [86, 288] on icon at bounding box center [83, 284] width 15 height 15
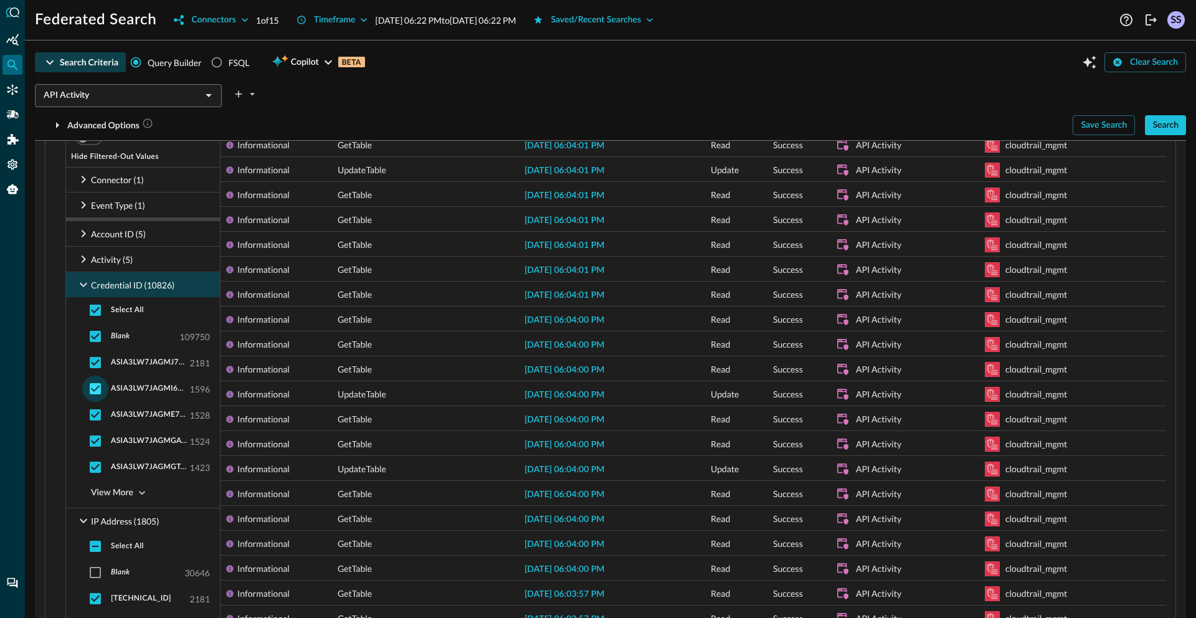
click at [93, 391] on input "checkbox" at bounding box center [95, 388] width 26 height 26
checkbox input "false"
click at [95, 415] on input "checkbox" at bounding box center [95, 415] width 26 height 26
checkbox input "false"
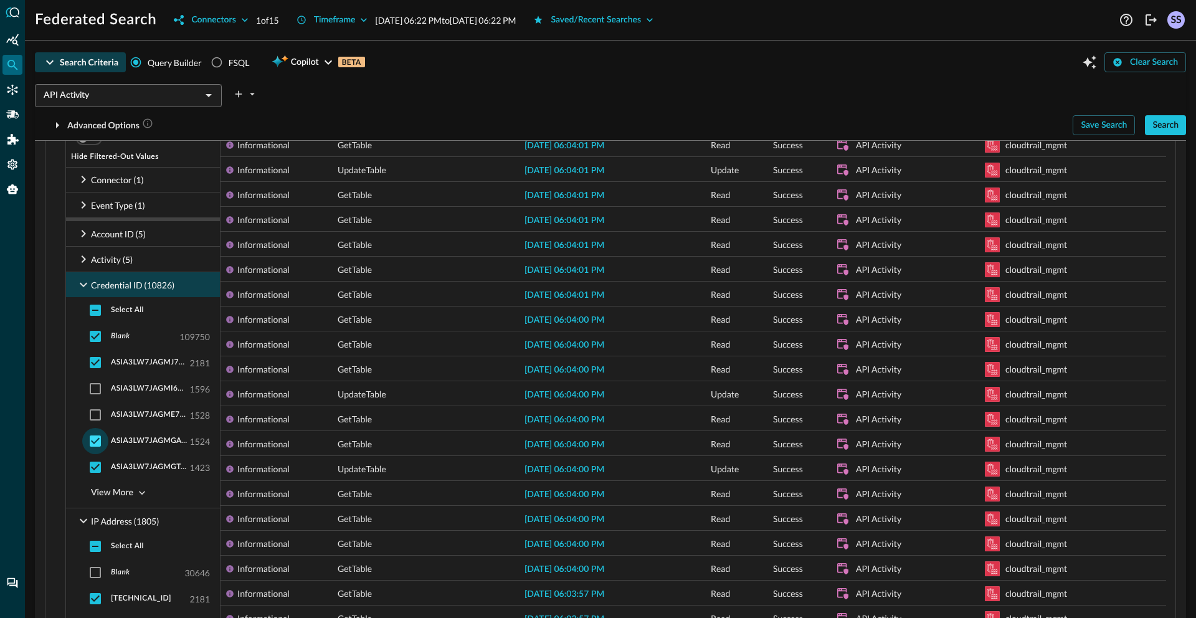
click at [95, 432] on input "checkbox" at bounding box center [95, 441] width 26 height 26
checkbox input "false"
click at [100, 311] on input "checkbox" at bounding box center [95, 310] width 26 height 26
click at [97, 311] on input "checkbox" at bounding box center [95, 310] width 26 height 26
checkbox input "false"
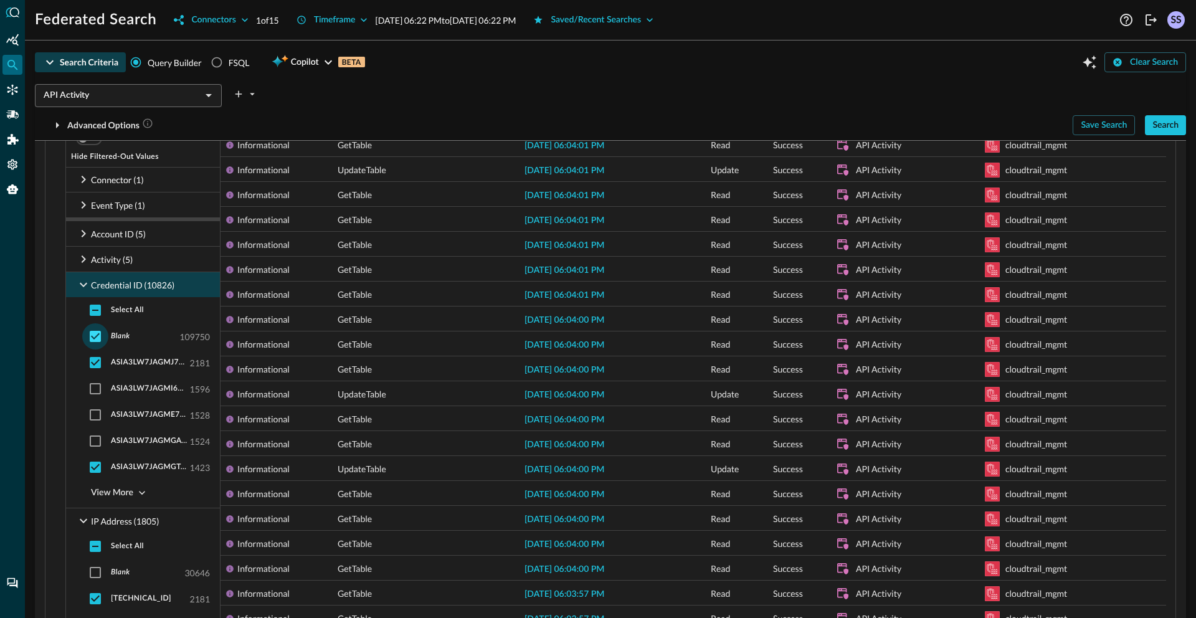
click at [95, 337] on input "checkbox" at bounding box center [95, 336] width 26 height 26
checkbox input "false"
checkbox input "true"
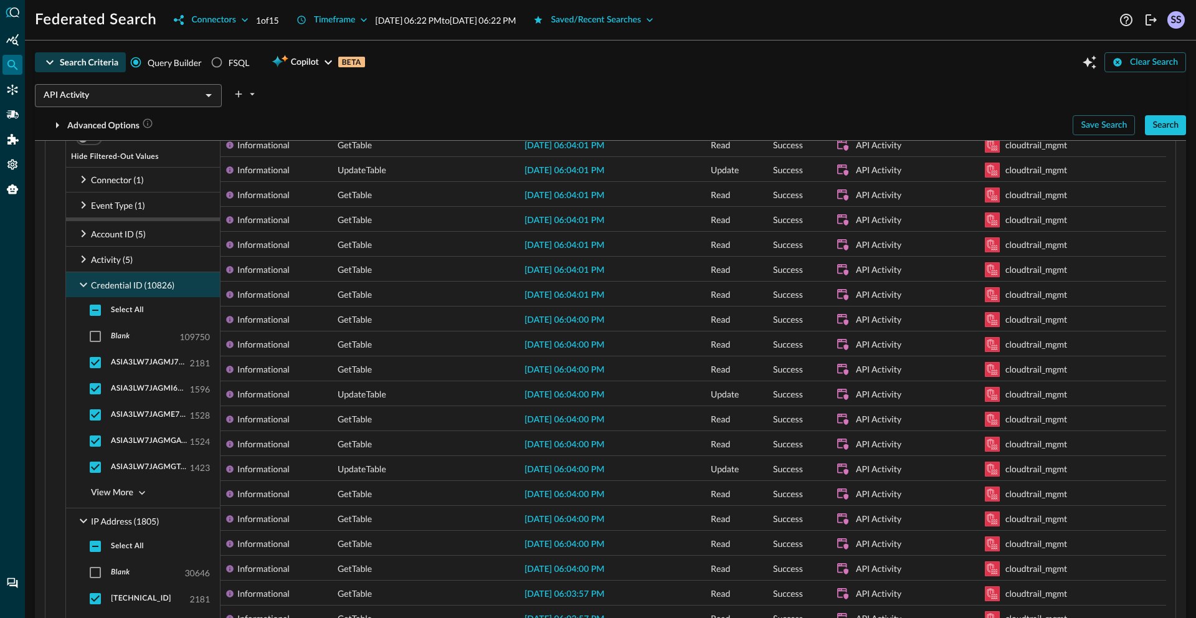
click at [88, 288] on icon at bounding box center [83, 284] width 15 height 15
click at [97, 336] on input "checkbox" at bounding box center [95, 336] width 26 height 26
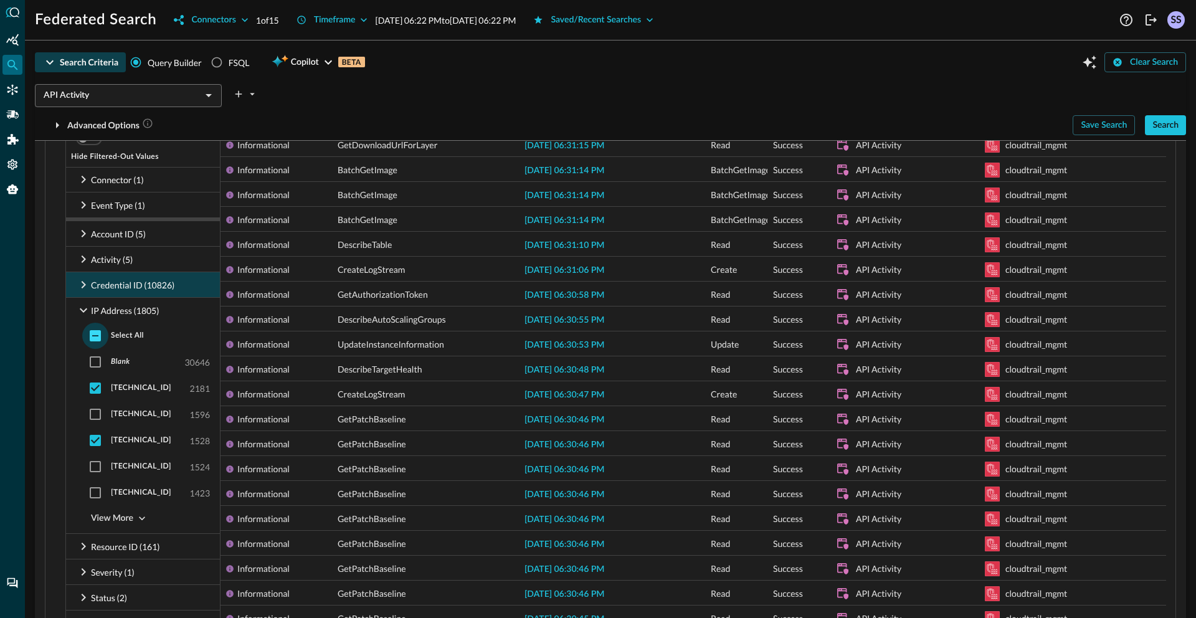
checkbox input "true"
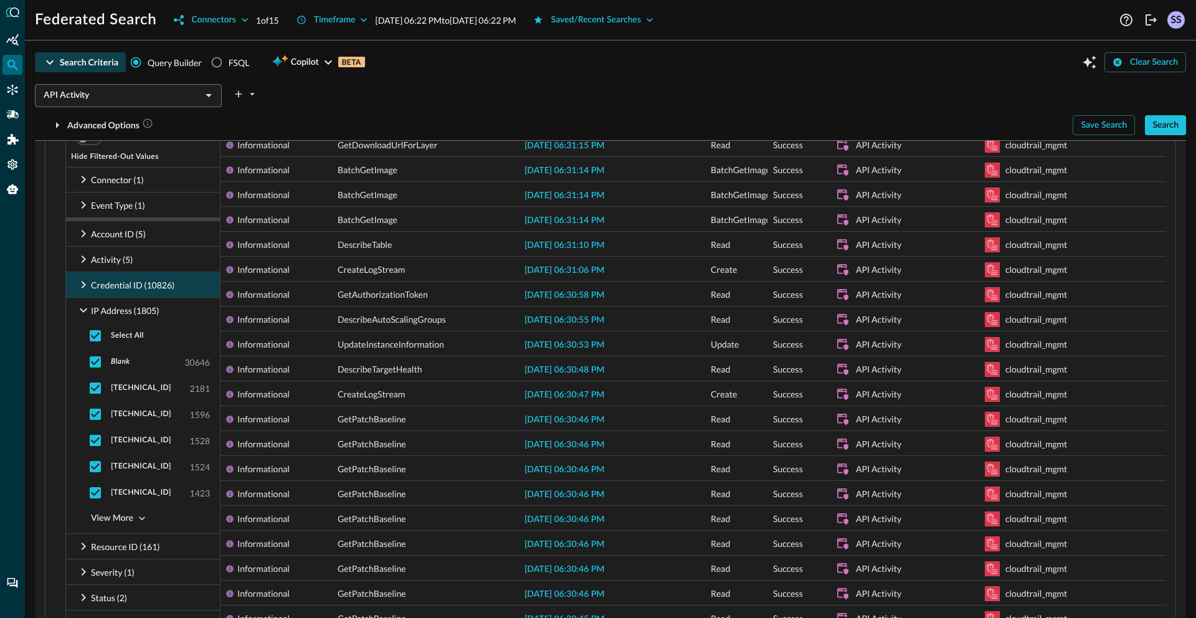
click at [82, 283] on icon at bounding box center [83, 284] width 15 height 15
click at [92, 309] on input "checkbox" at bounding box center [95, 310] width 26 height 26
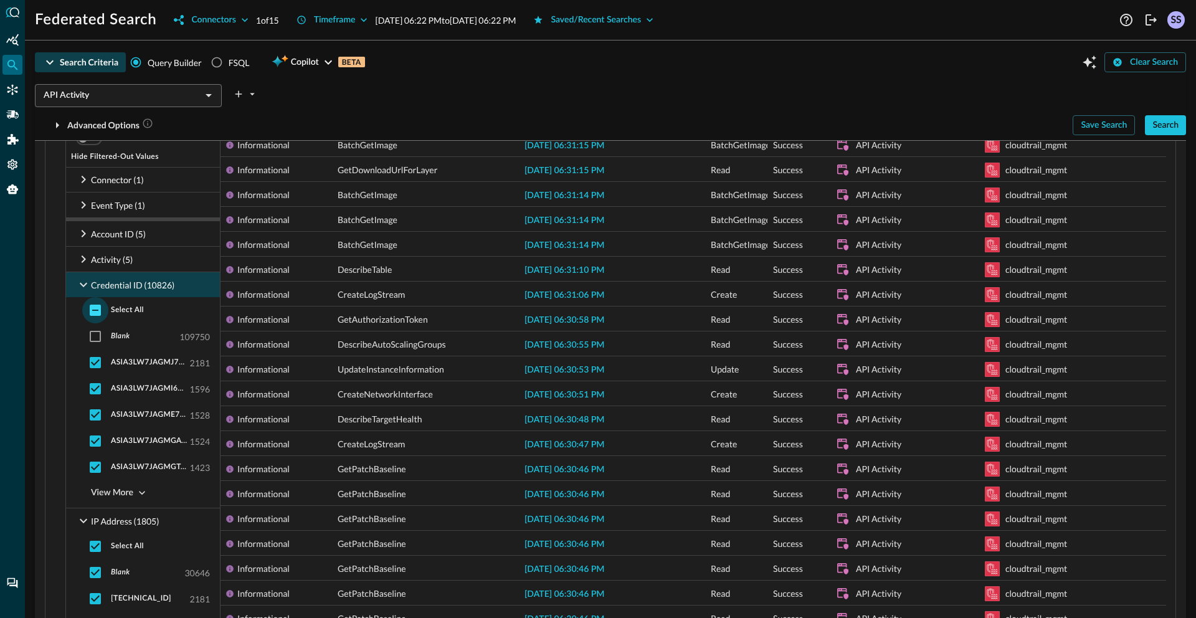
checkbox input "true"
click at [93, 309] on input "checkbox" at bounding box center [95, 310] width 26 height 26
checkbox input "false"
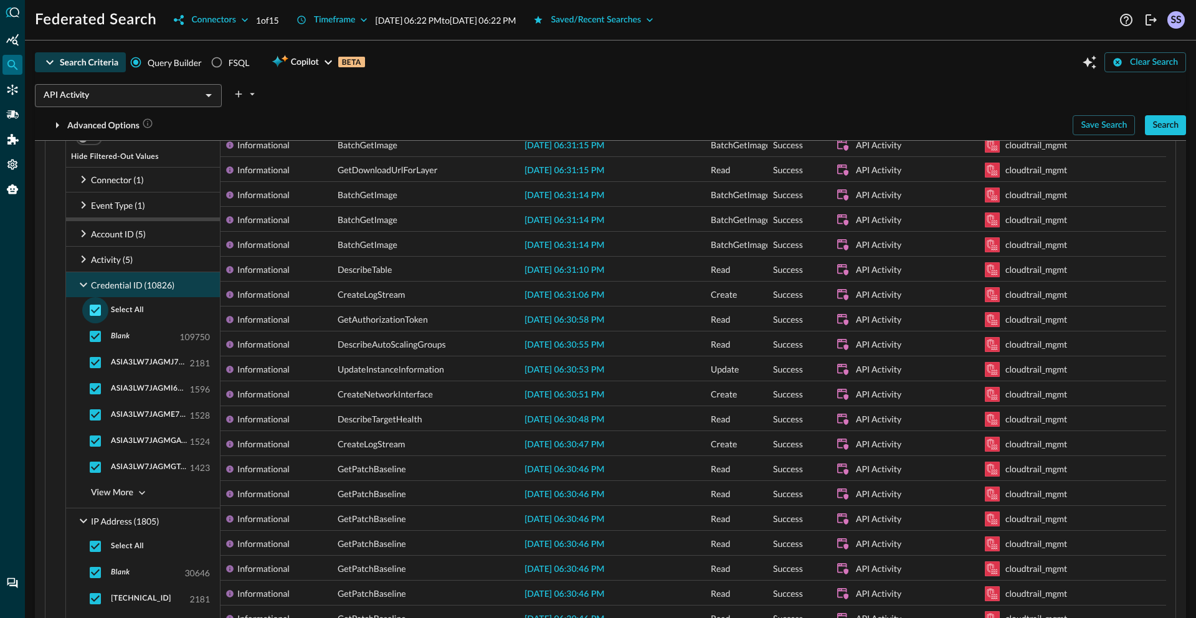
checkbox input "false"
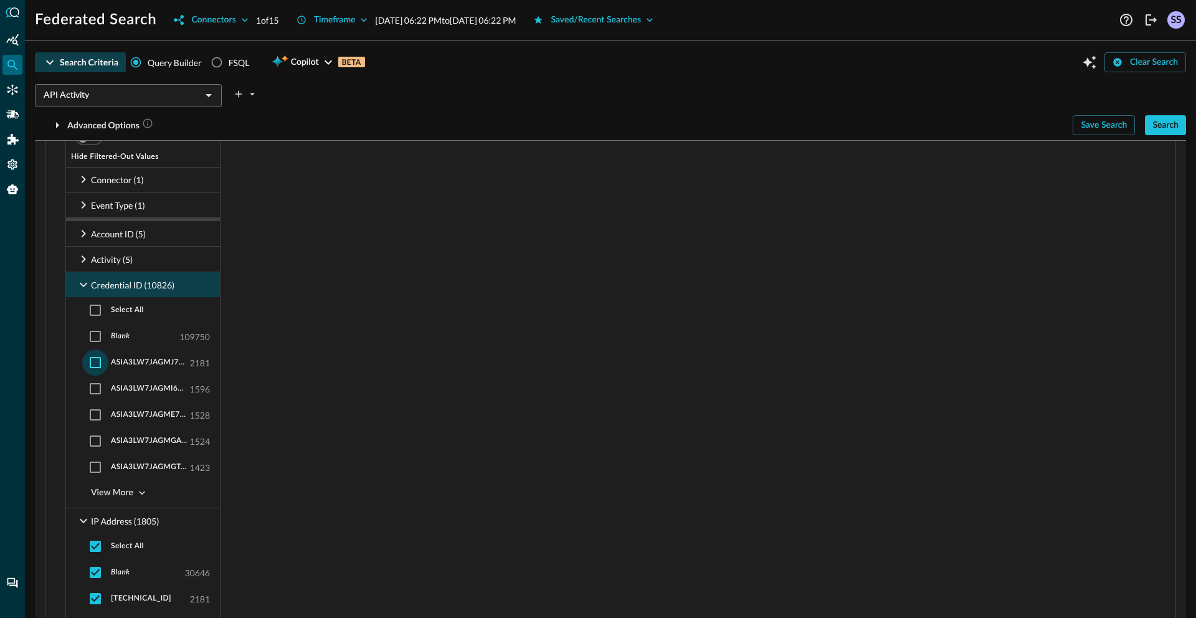
click at [92, 366] on input "checkbox" at bounding box center [95, 362] width 26 height 26
checkbox input "true"
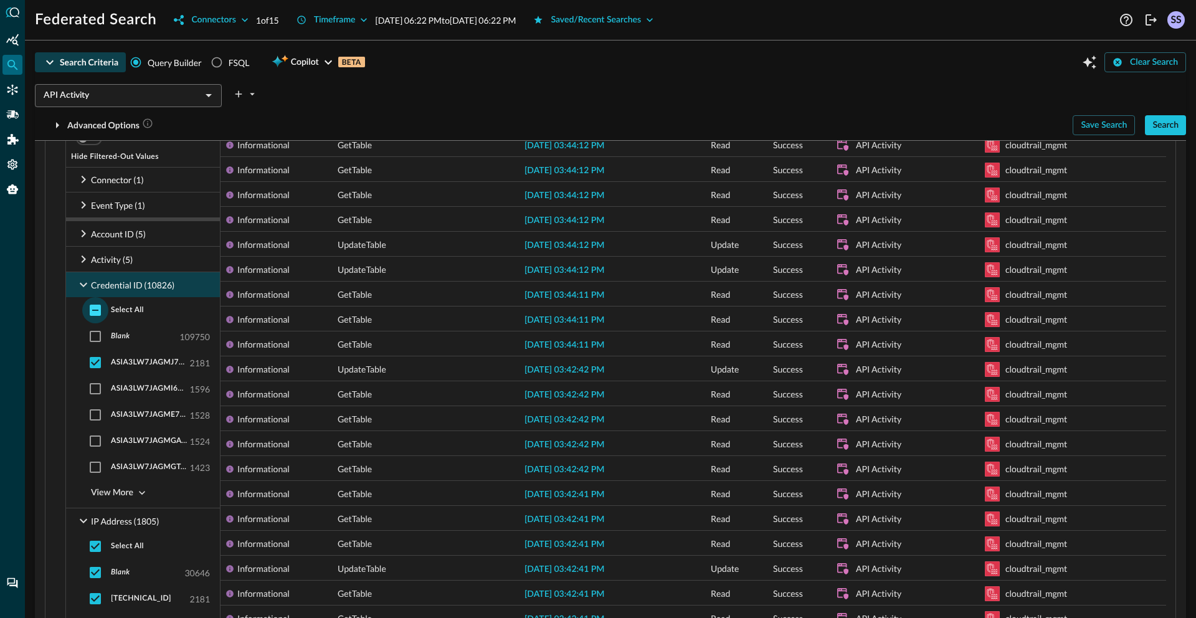
click at [94, 308] on input "checkbox" at bounding box center [95, 310] width 26 height 26
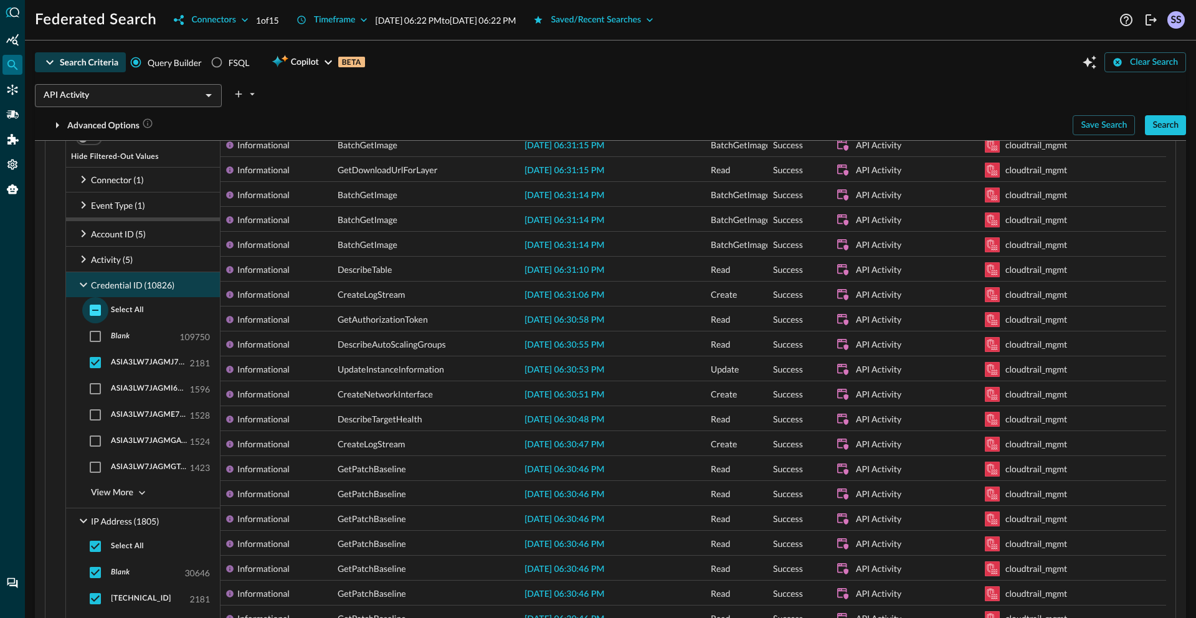
checkbox input "true"
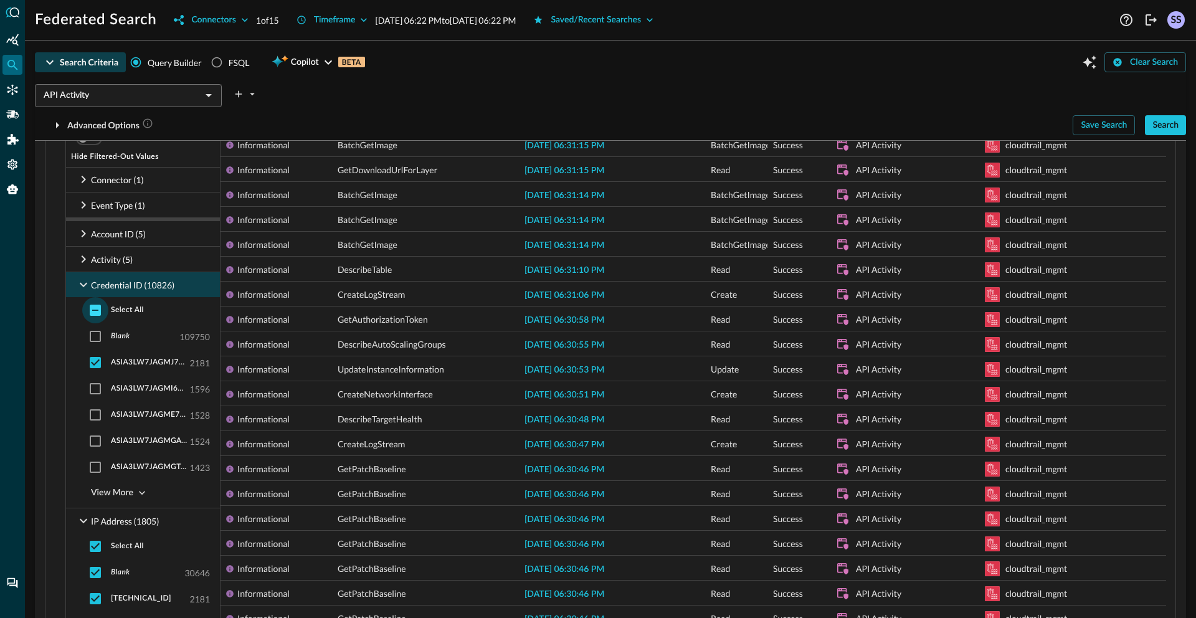
checkbox input "true"
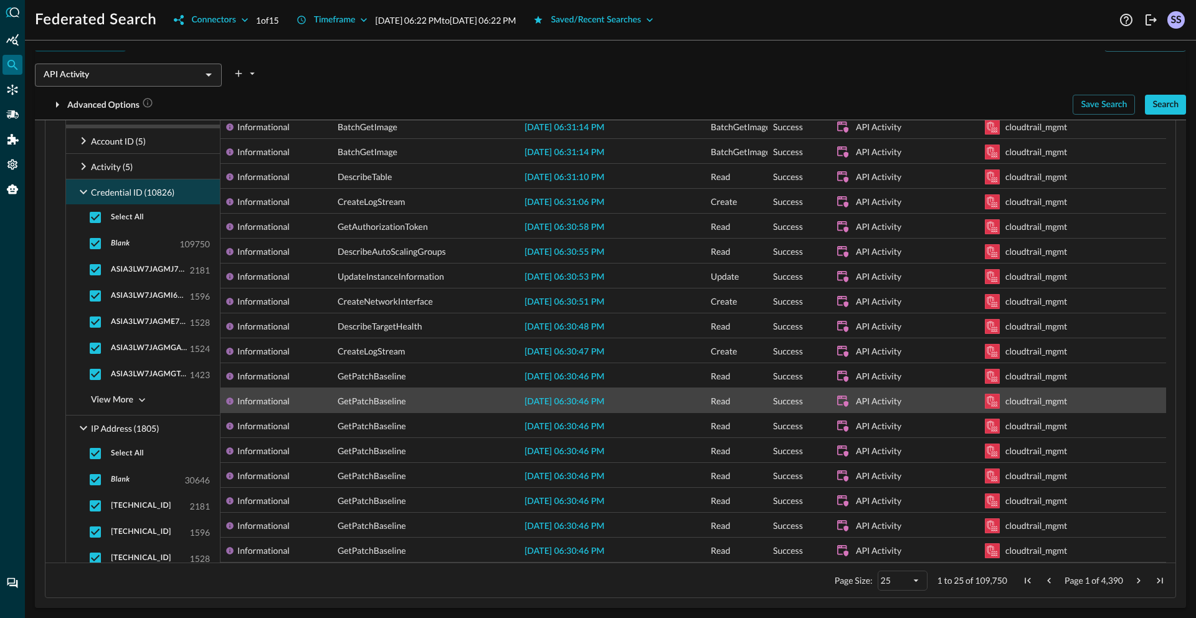
scroll to position [495, 0]
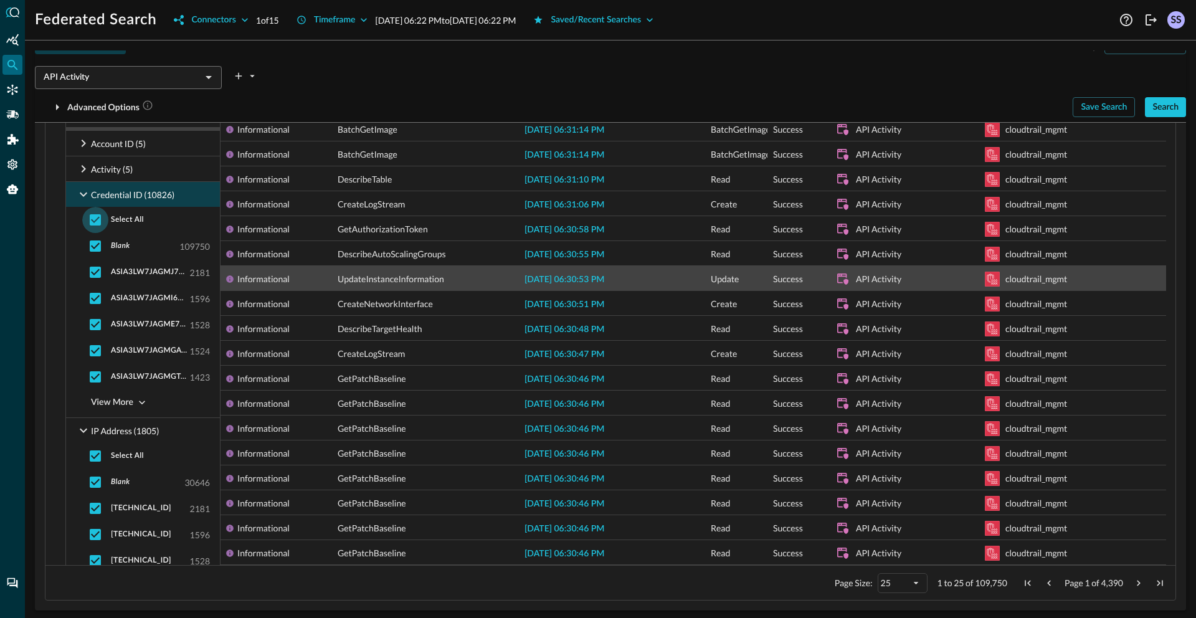
click at [557, 281] on span "[DATE] 06:30:53 PM" at bounding box center [564, 279] width 80 height 9
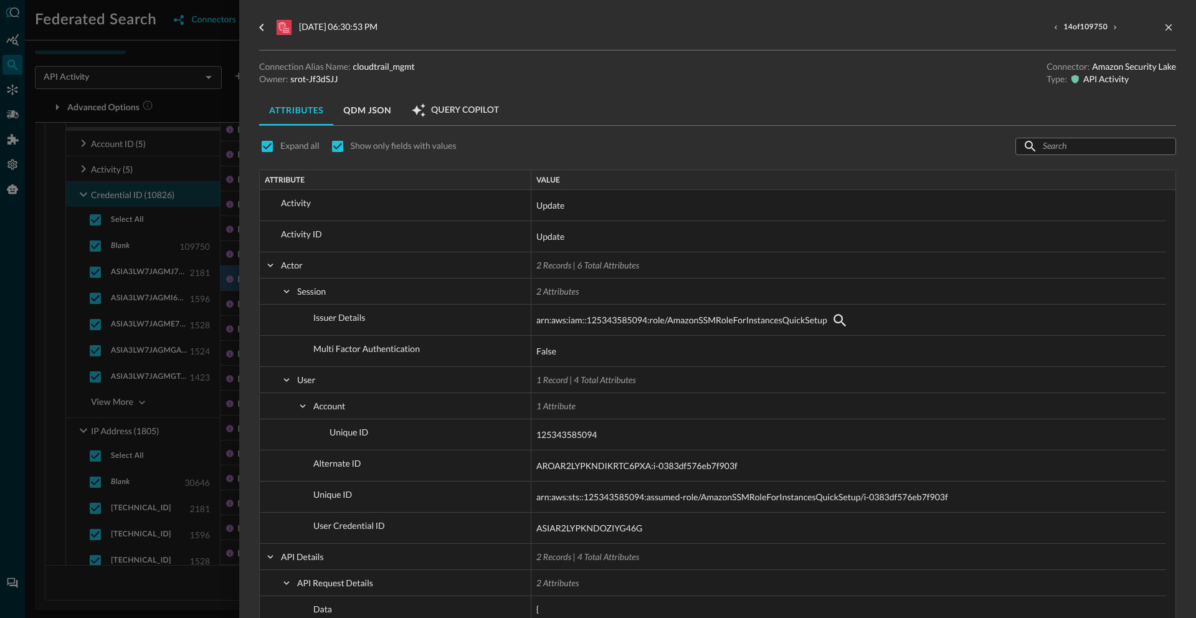
click at [230, 300] on div at bounding box center [598, 309] width 1196 height 618
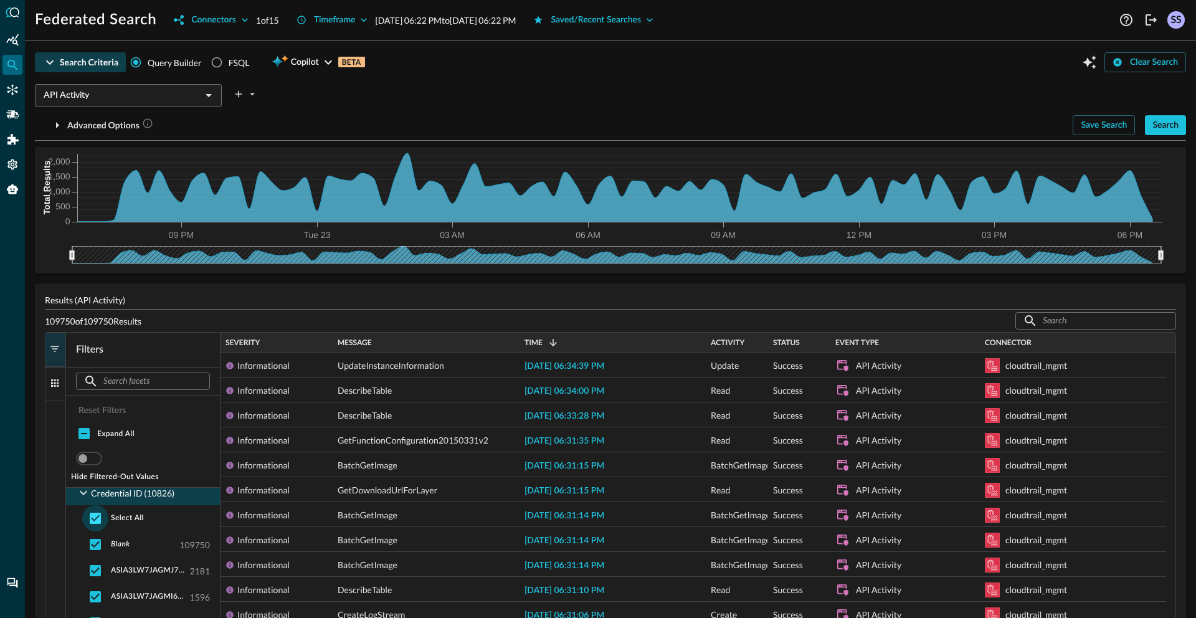
scroll to position [111, 0]
click at [97, 517] on input "checkbox" at bounding box center [95, 519] width 26 height 26
checkbox input "false"
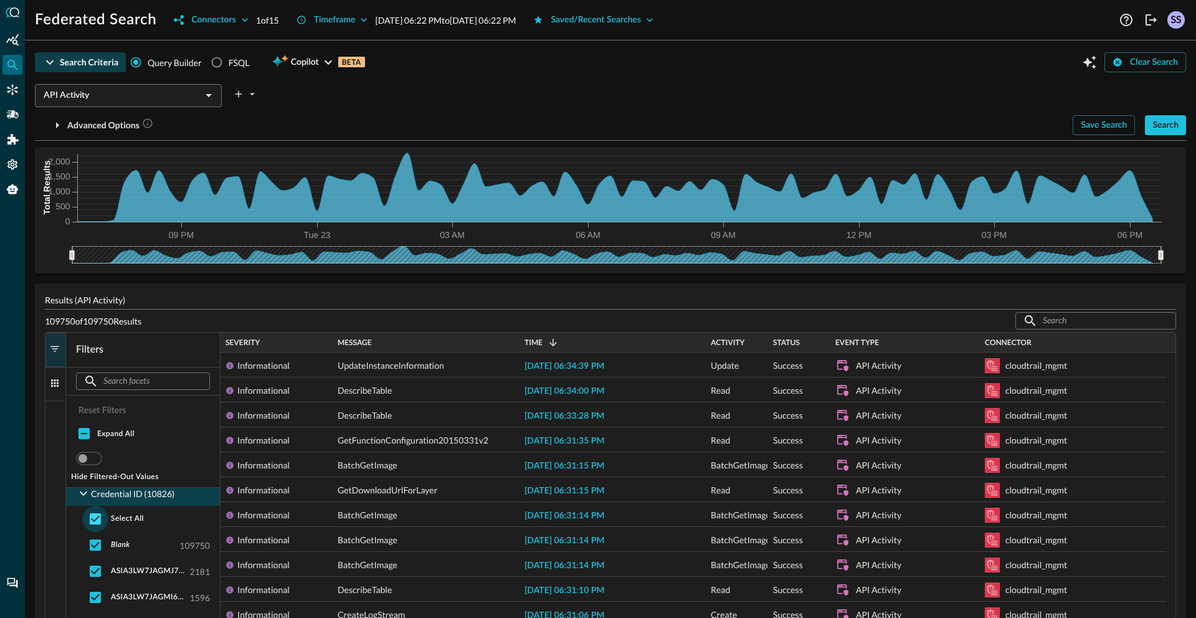
checkbox input "false"
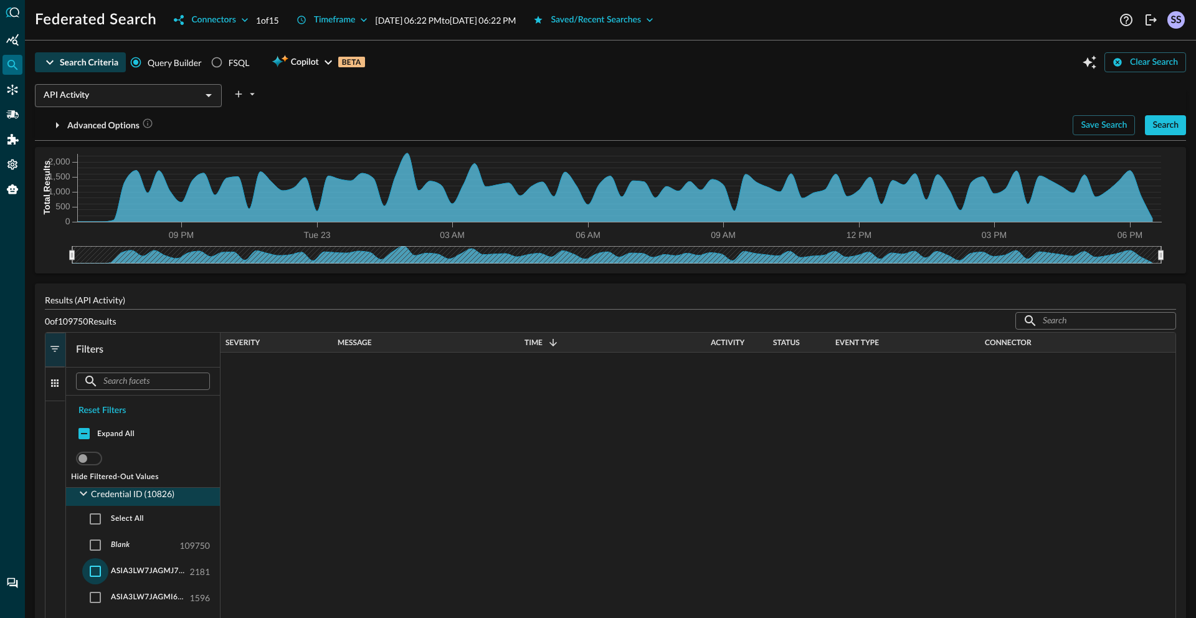
click at [96, 573] on input "checkbox" at bounding box center [95, 571] width 26 height 26
checkbox input "true"
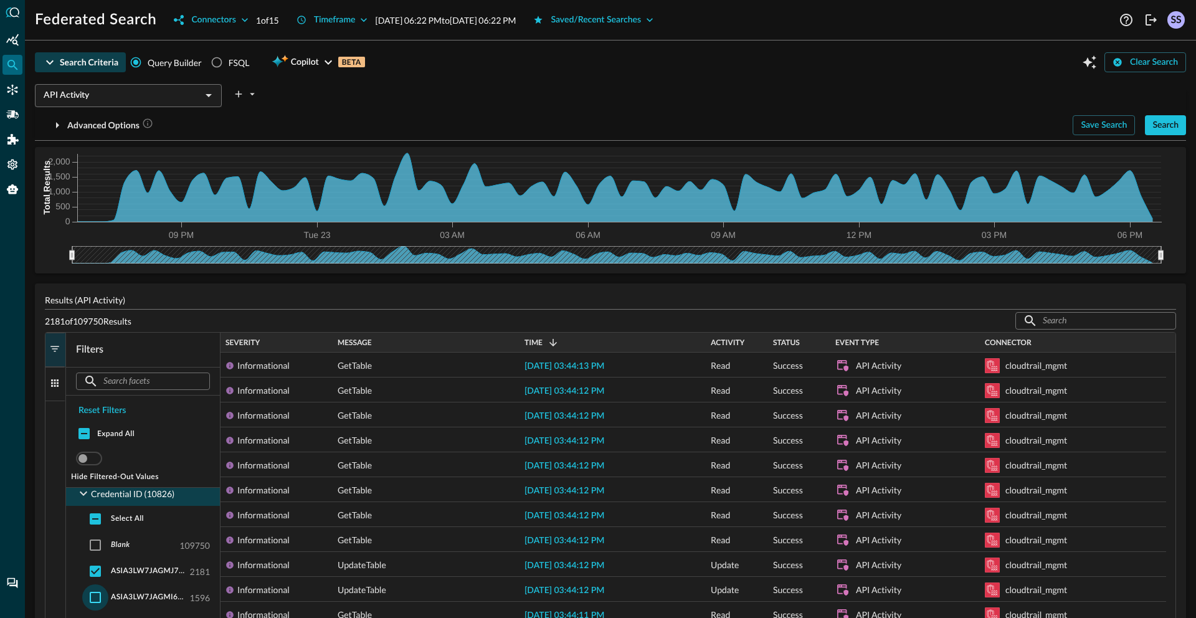
click at [98, 597] on input "checkbox" at bounding box center [95, 597] width 26 height 26
checkbox input "true"
click at [95, 524] on input "checkbox" at bounding box center [95, 518] width 26 height 26
checkbox input "true"
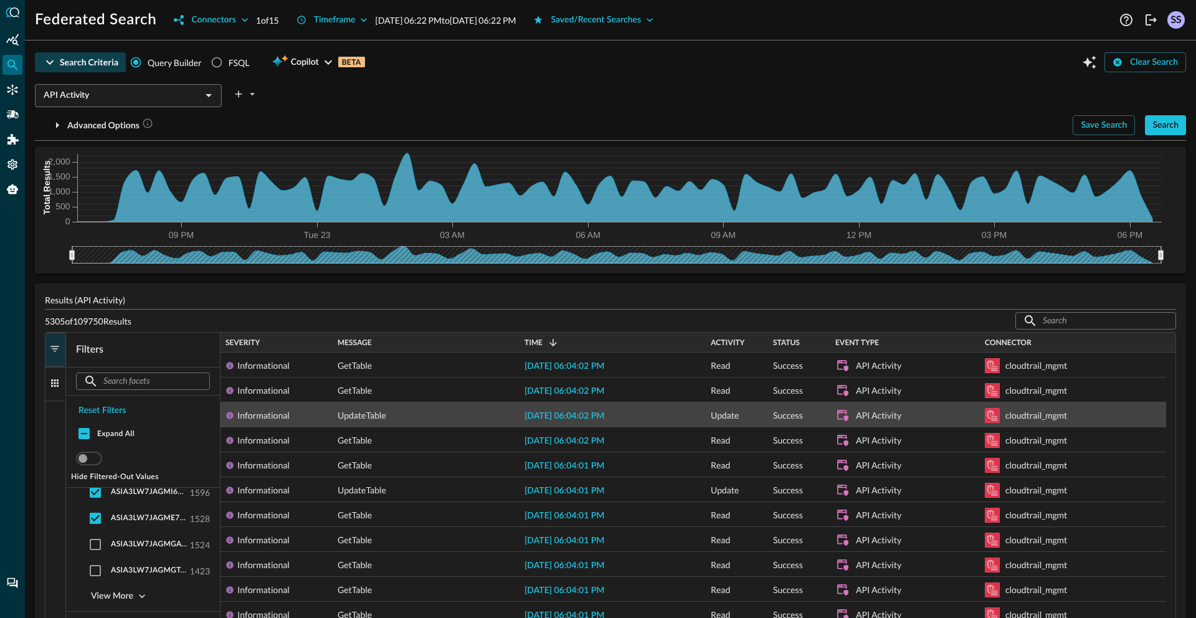
click at [569, 413] on span "[DATE] 06:04:02 PM" at bounding box center [564, 416] width 80 height 9
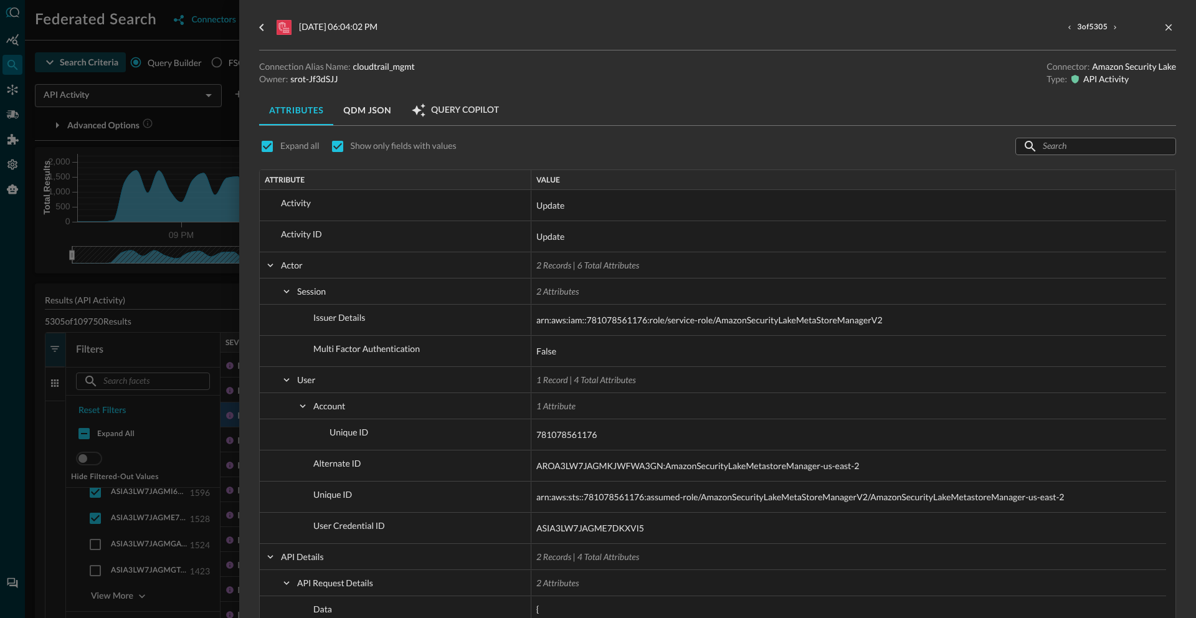
click at [188, 116] on div at bounding box center [598, 309] width 1196 height 618
